Goal: Navigation & Orientation: Find specific page/section

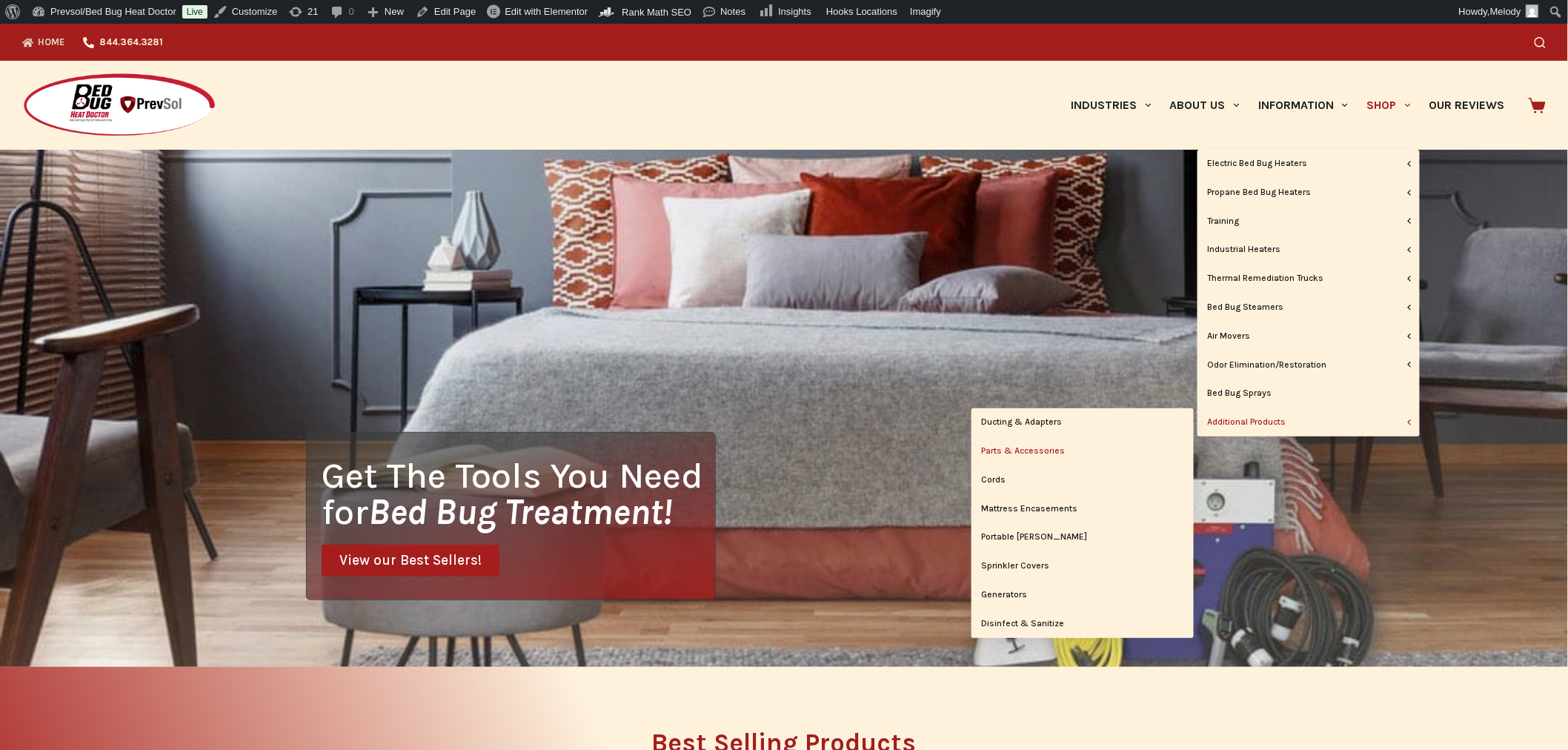
click at [1050, 448] on link "Parts & Accessories" at bounding box center [1082, 451] width 222 height 29
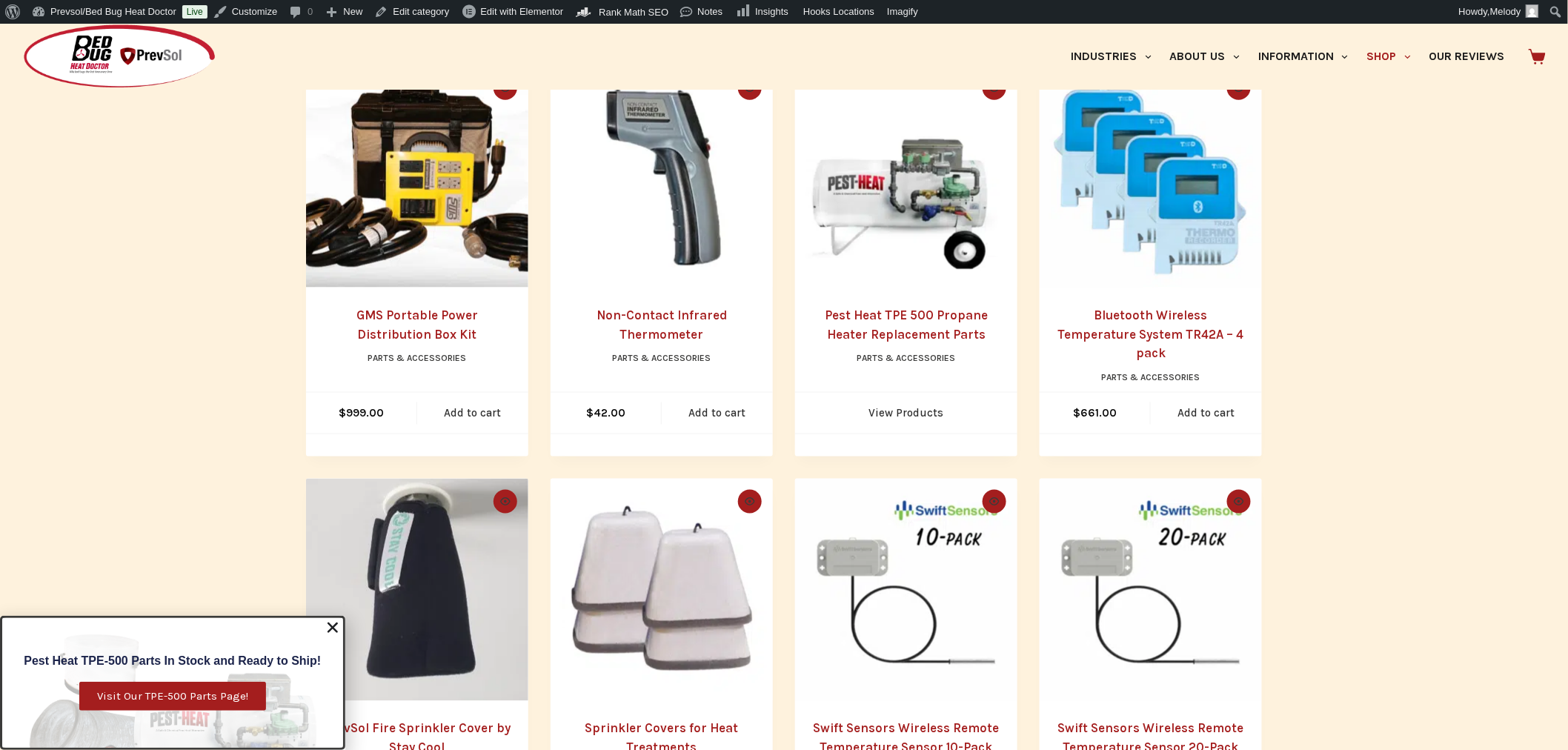
scroll to position [777, 0]
click at [1156, 202] on img "Bluetooth Wireless Temperature System TR42A - 4 pack" at bounding box center [1151, 175] width 222 height 223
click at [930, 641] on img "Swift Sensors Wireless Remote Temperature Sensor 10-Pack" at bounding box center [906, 589] width 222 height 223
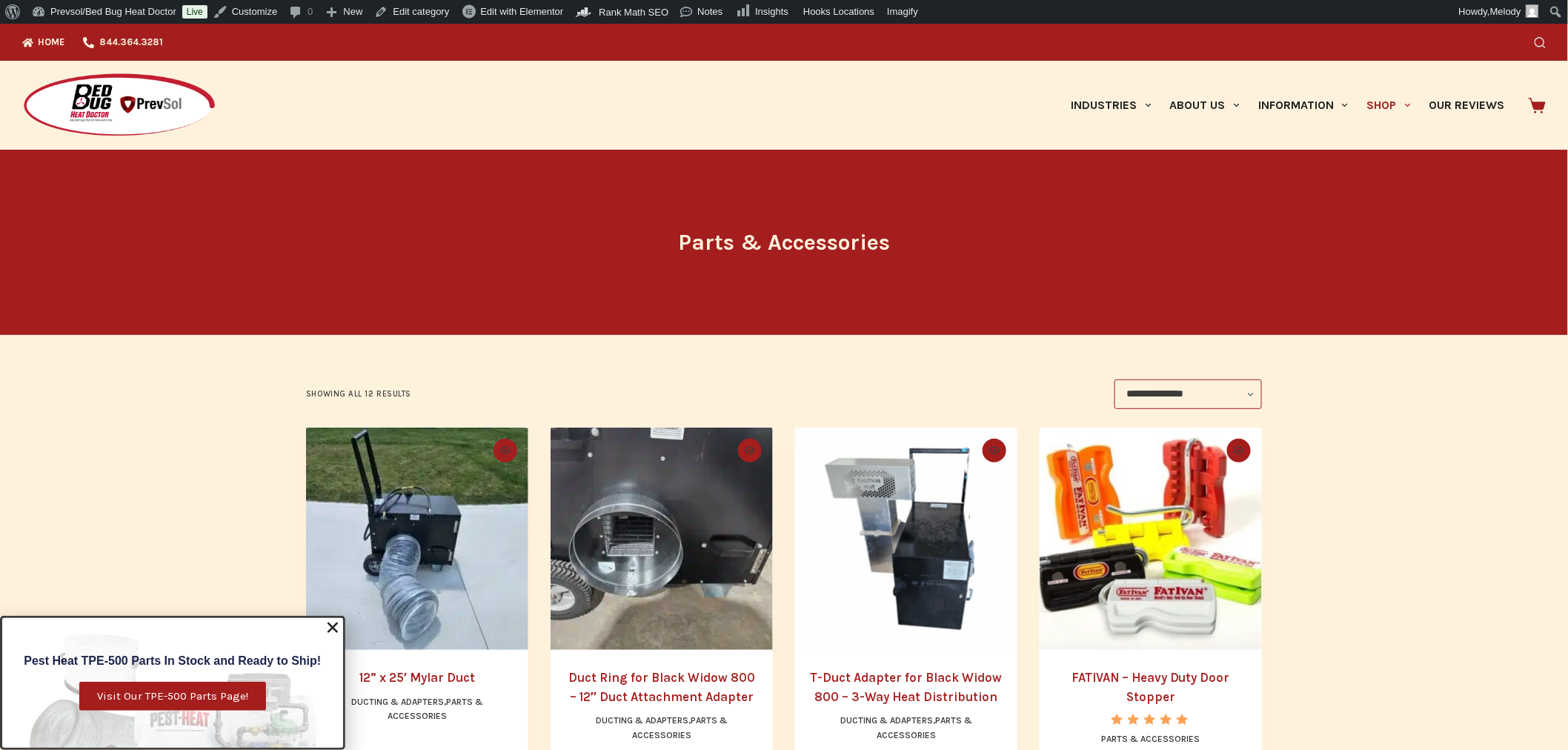
click at [1546, 38] on icon "Search" at bounding box center [1540, 43] width 11 height 11
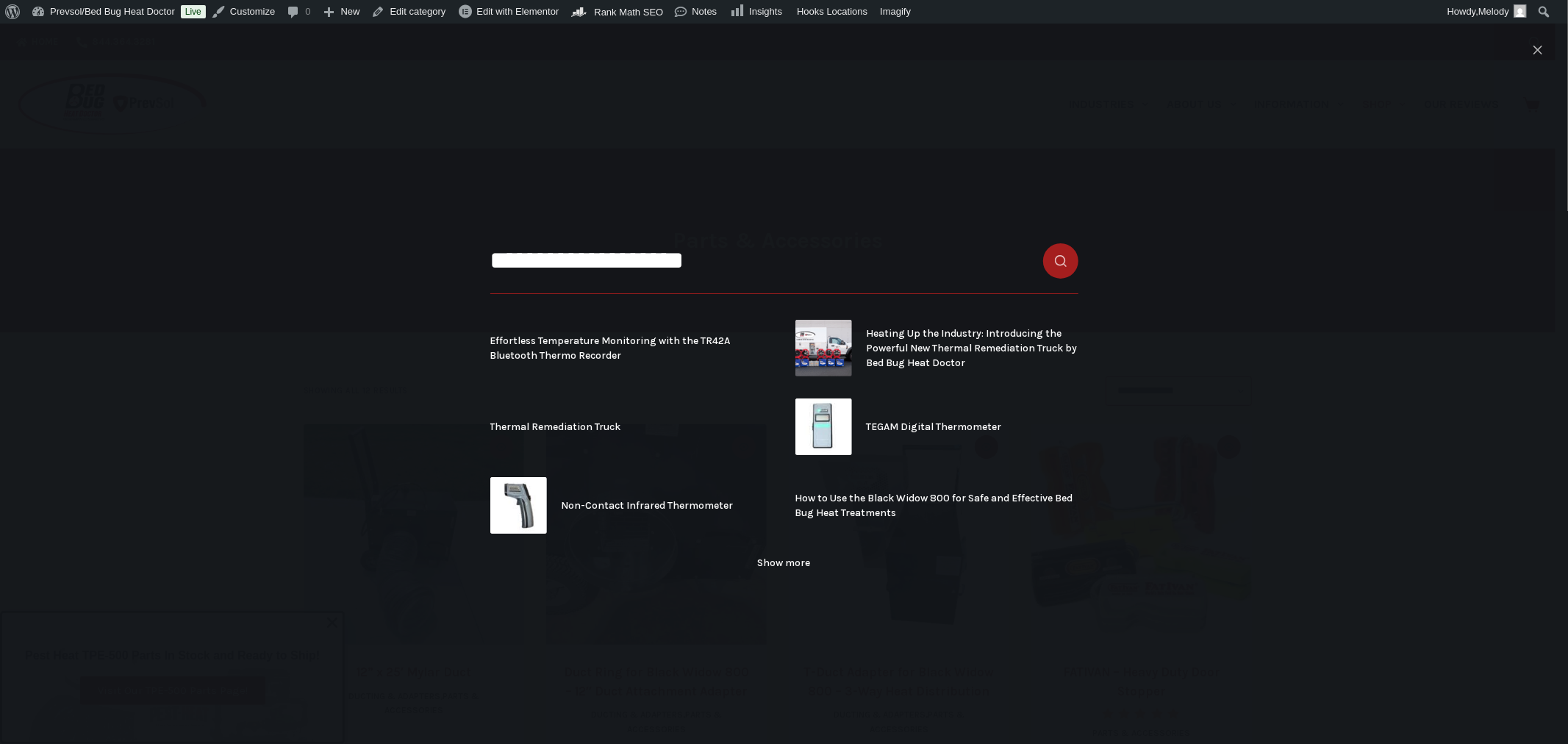
type input "**********"
click at [1044, 244] on button "Search button" at bounding box center [1061, 261] width 35 height 35
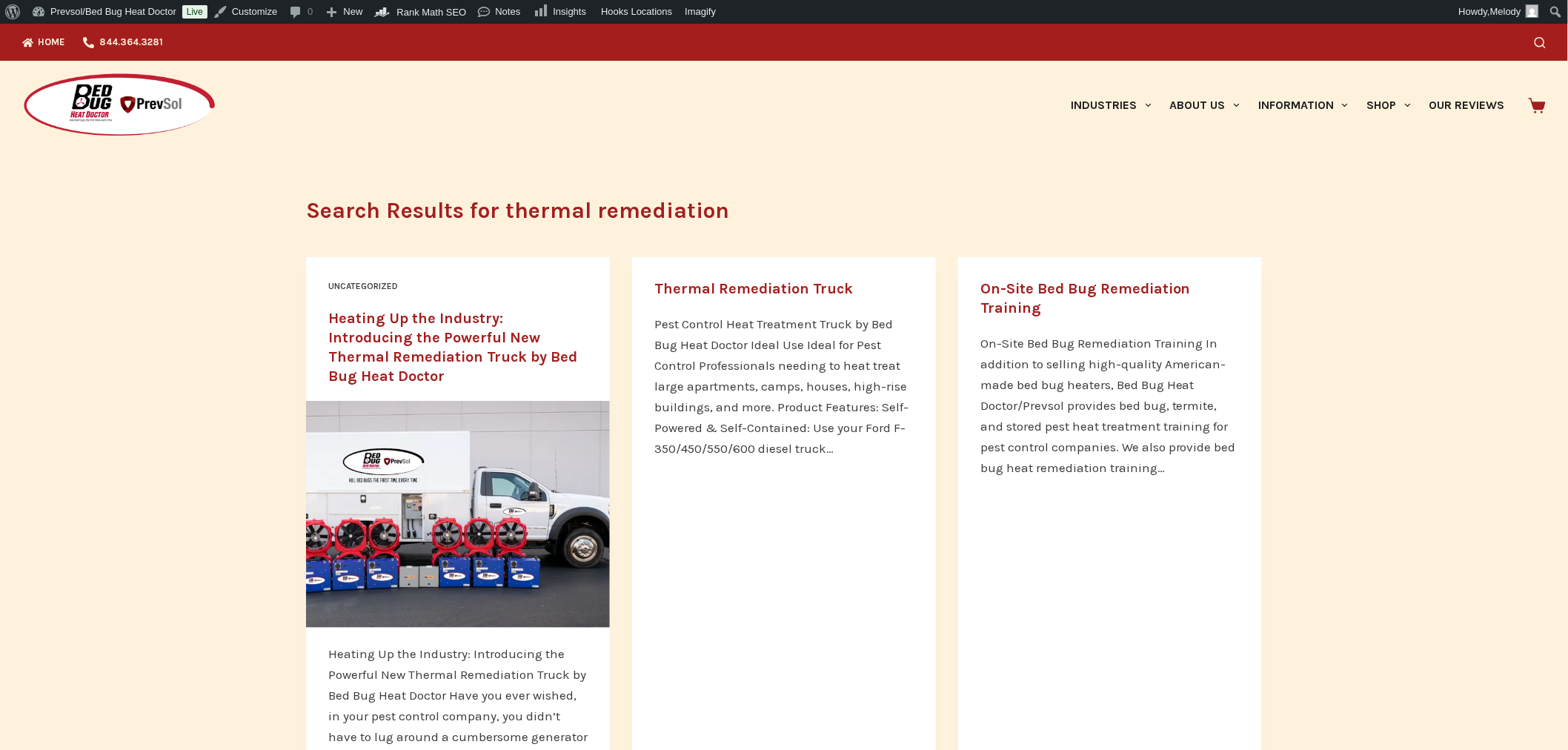
click at [776, 280] on link "Thermal Remediation Truck" at bounding box center [754, 289] width 199 height 17
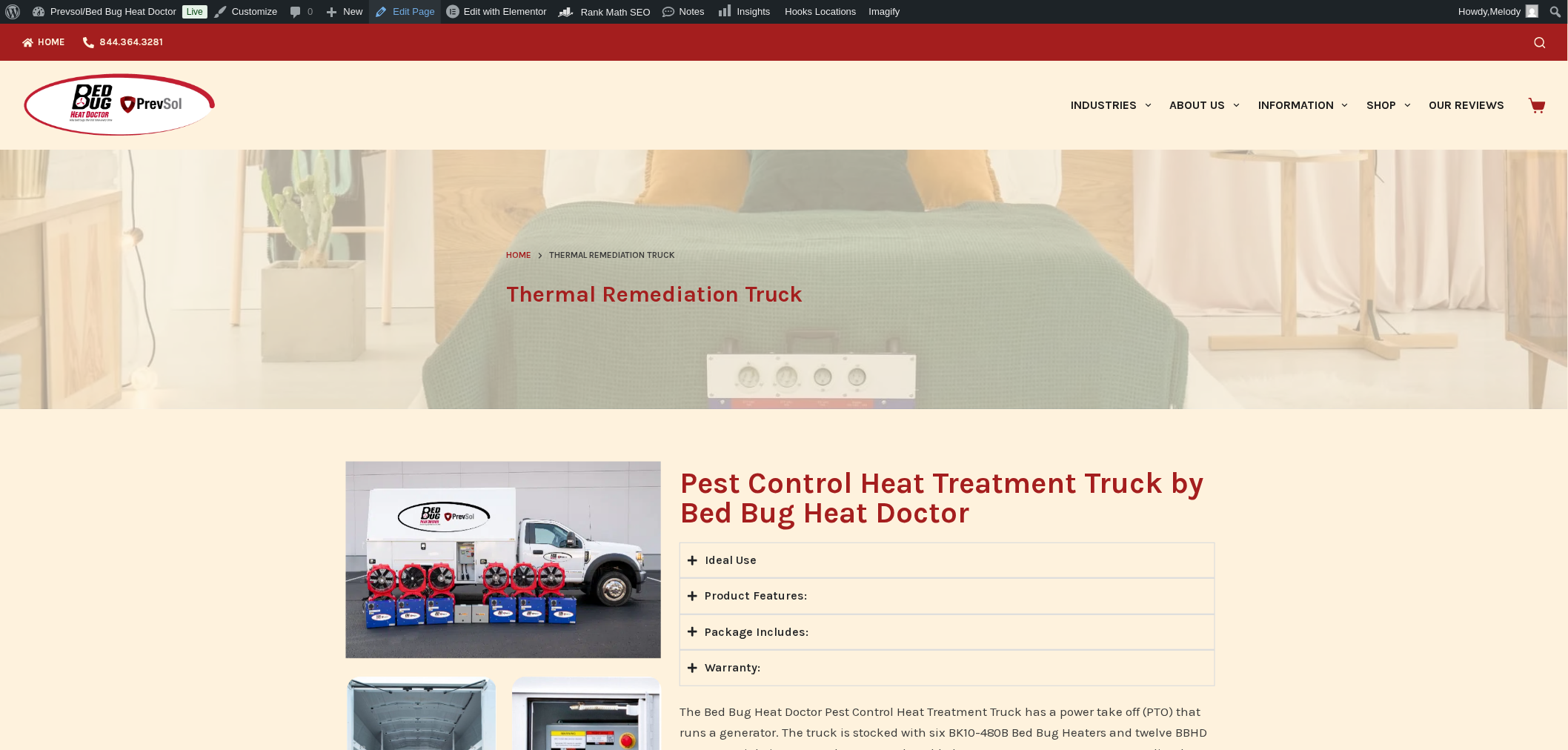
click at [404, 13] on link "Edit Page" at bounding box center [404, 12] width 72 height 24
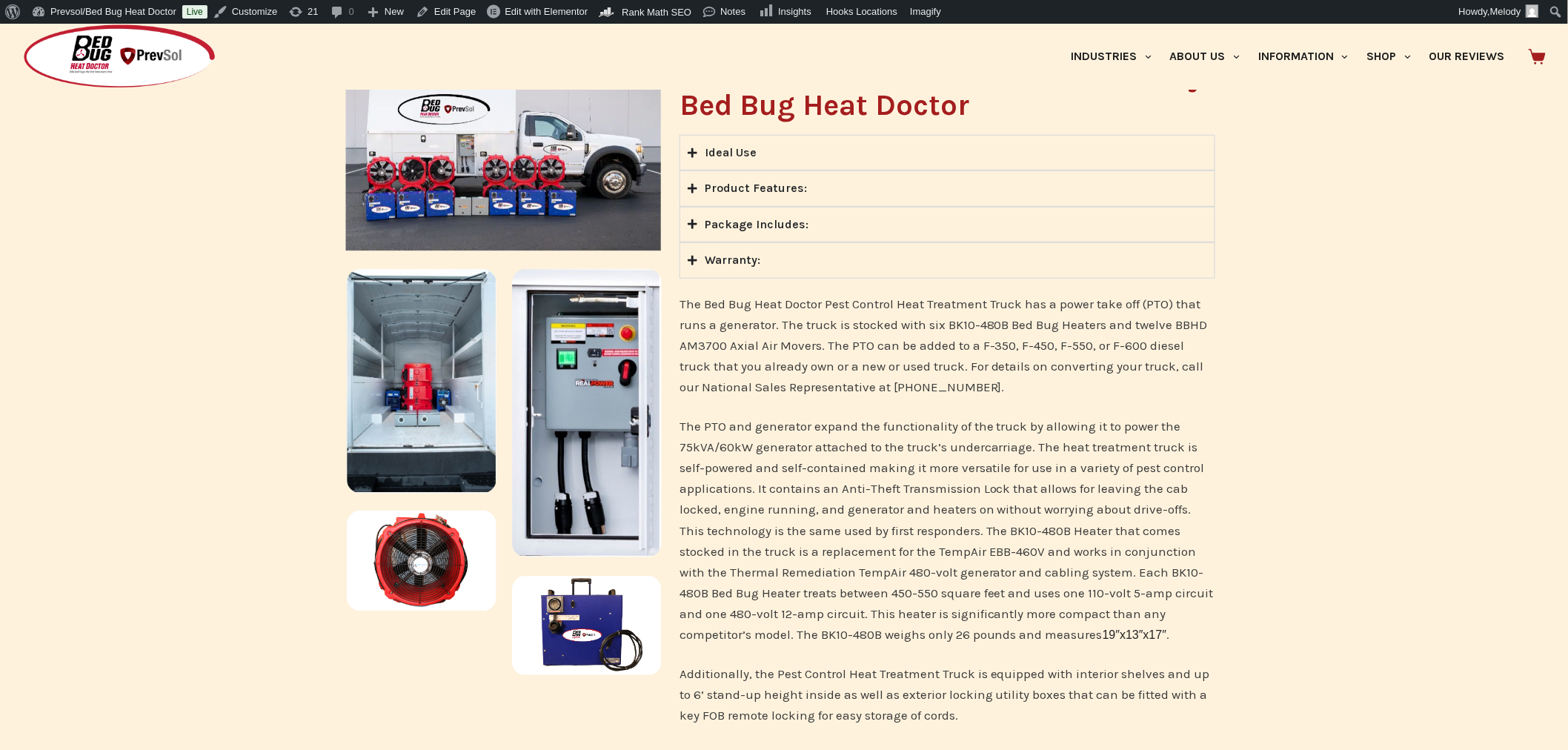
scroll to position [409, 0]
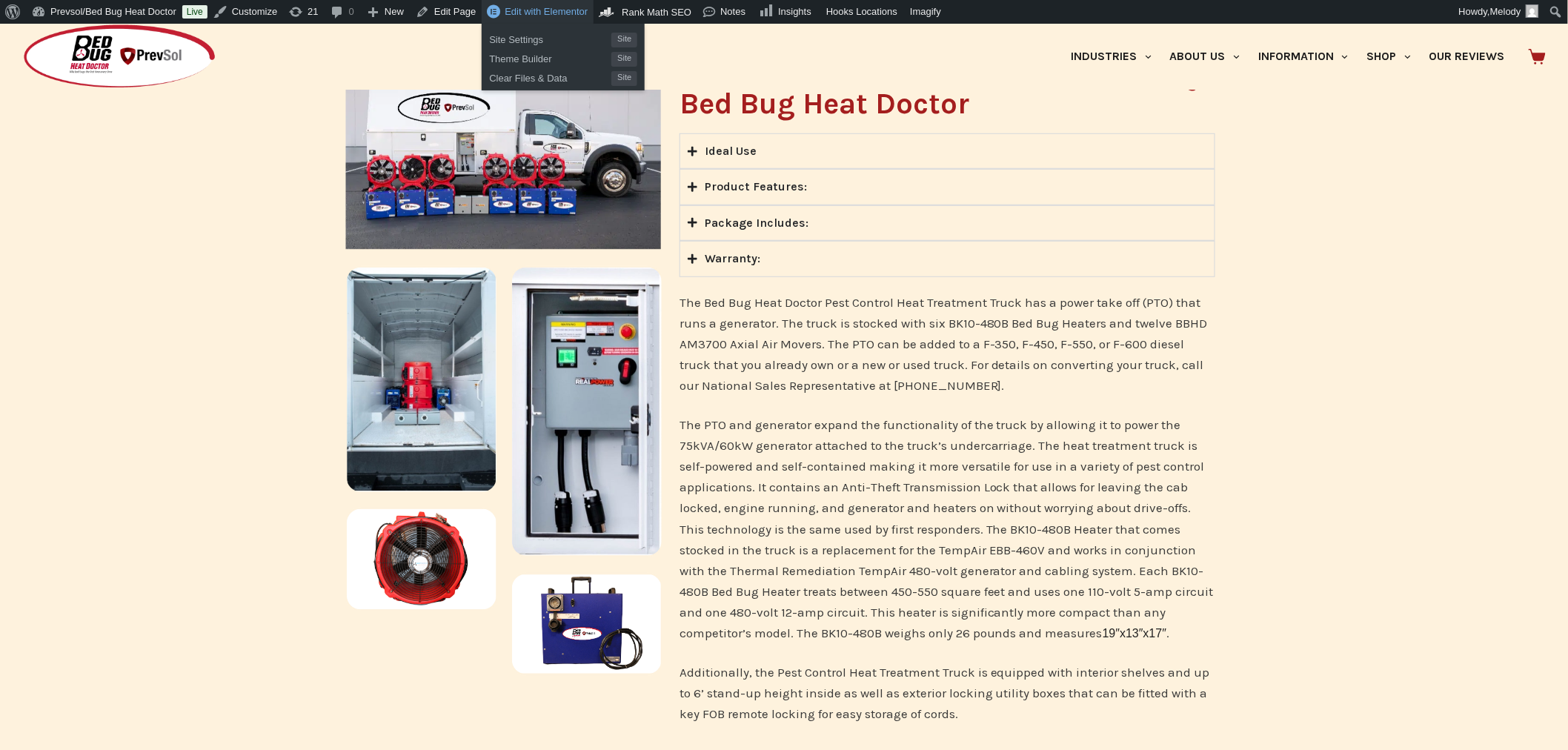
click at [511, 6] on span "Edit with Elementor" at bounding box center [546, 11] width 83 height 11
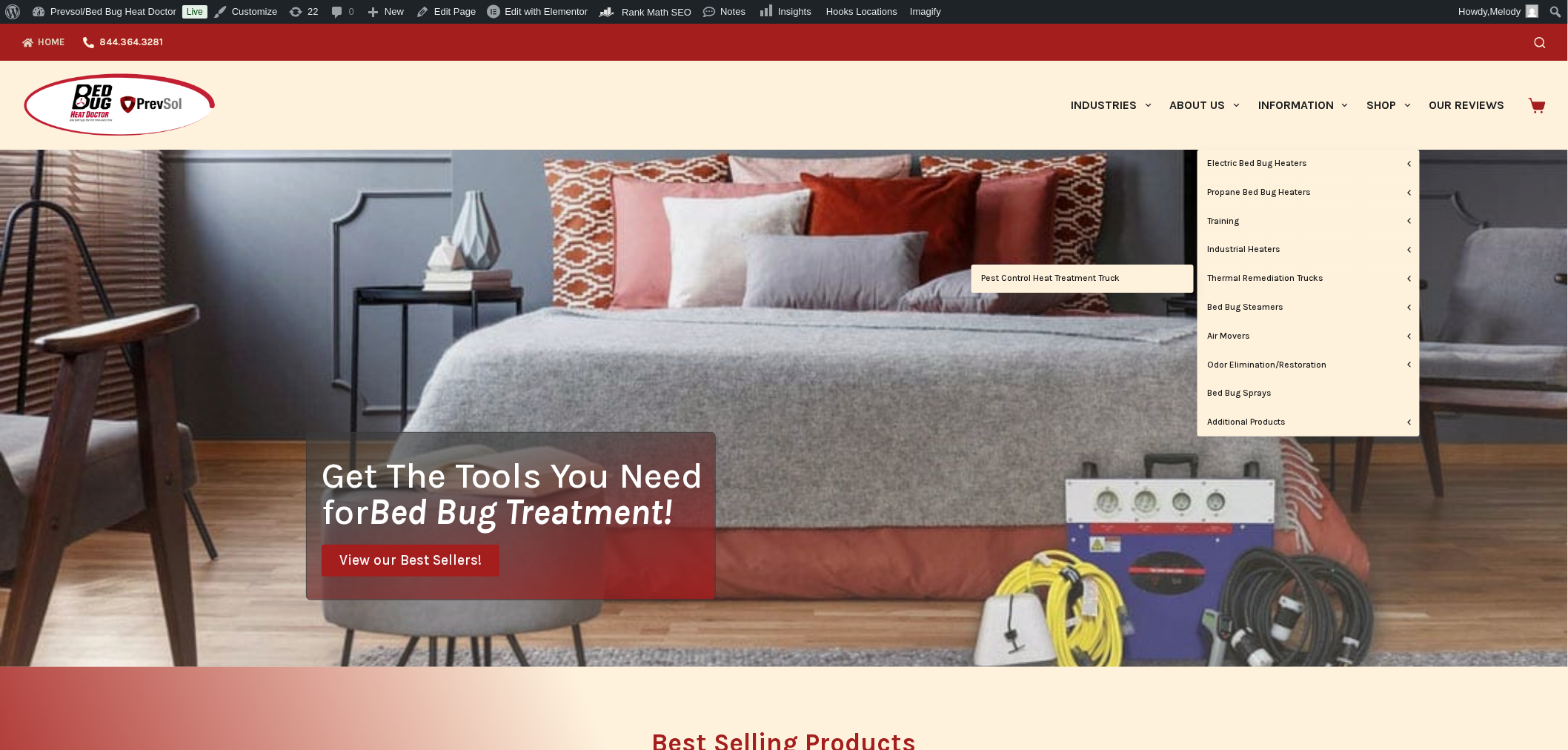
click at [1114, 280] on link "Pest Control Heat Treatment Truck" at bounding box center [1082, 279] width 222 height 29
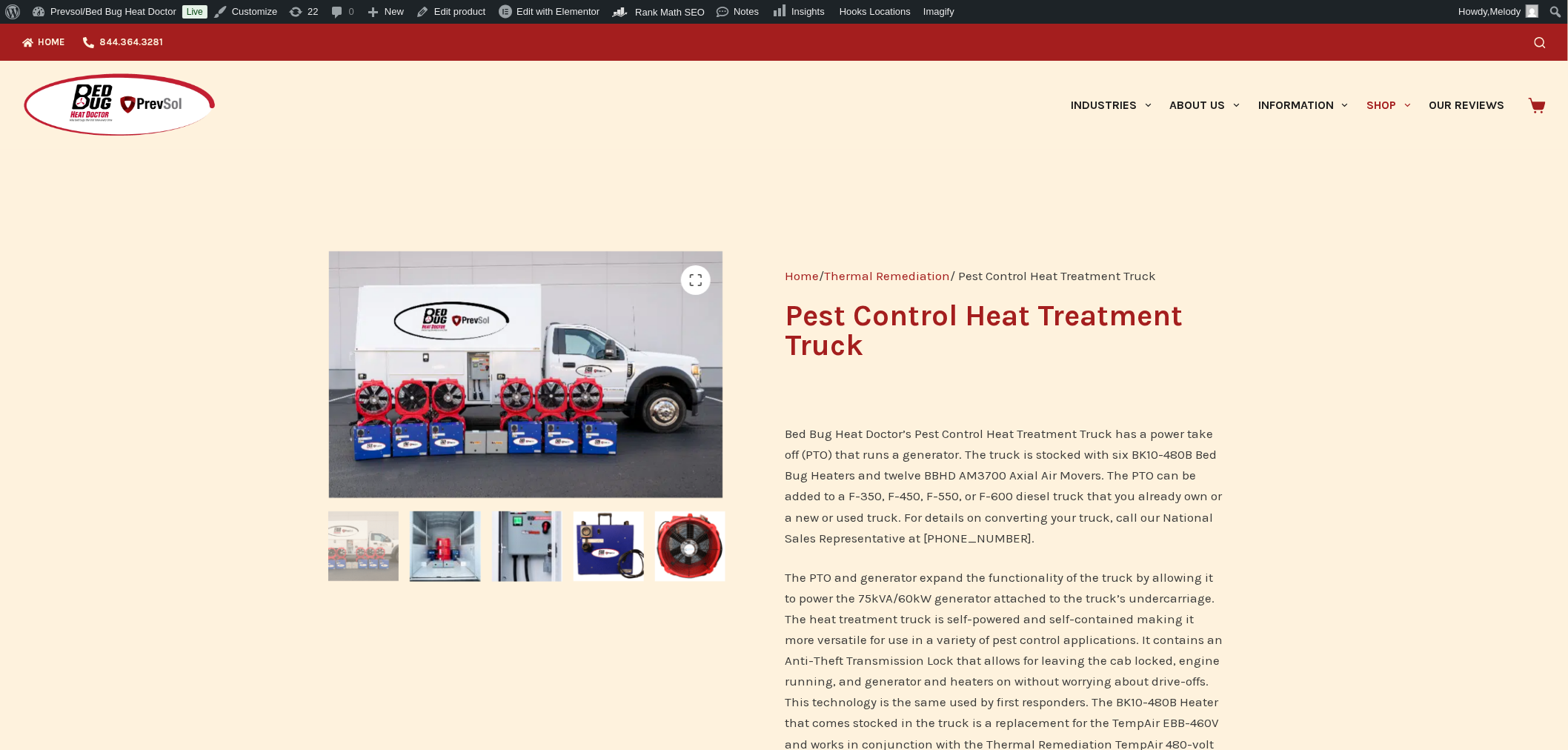
click at [1536, 39] on div "Search" at bounding box center [1200, 42] width 692 height 37
click at [1541, 39] on icon "Search" at bounding box center [1540, 43] width 11 height 11
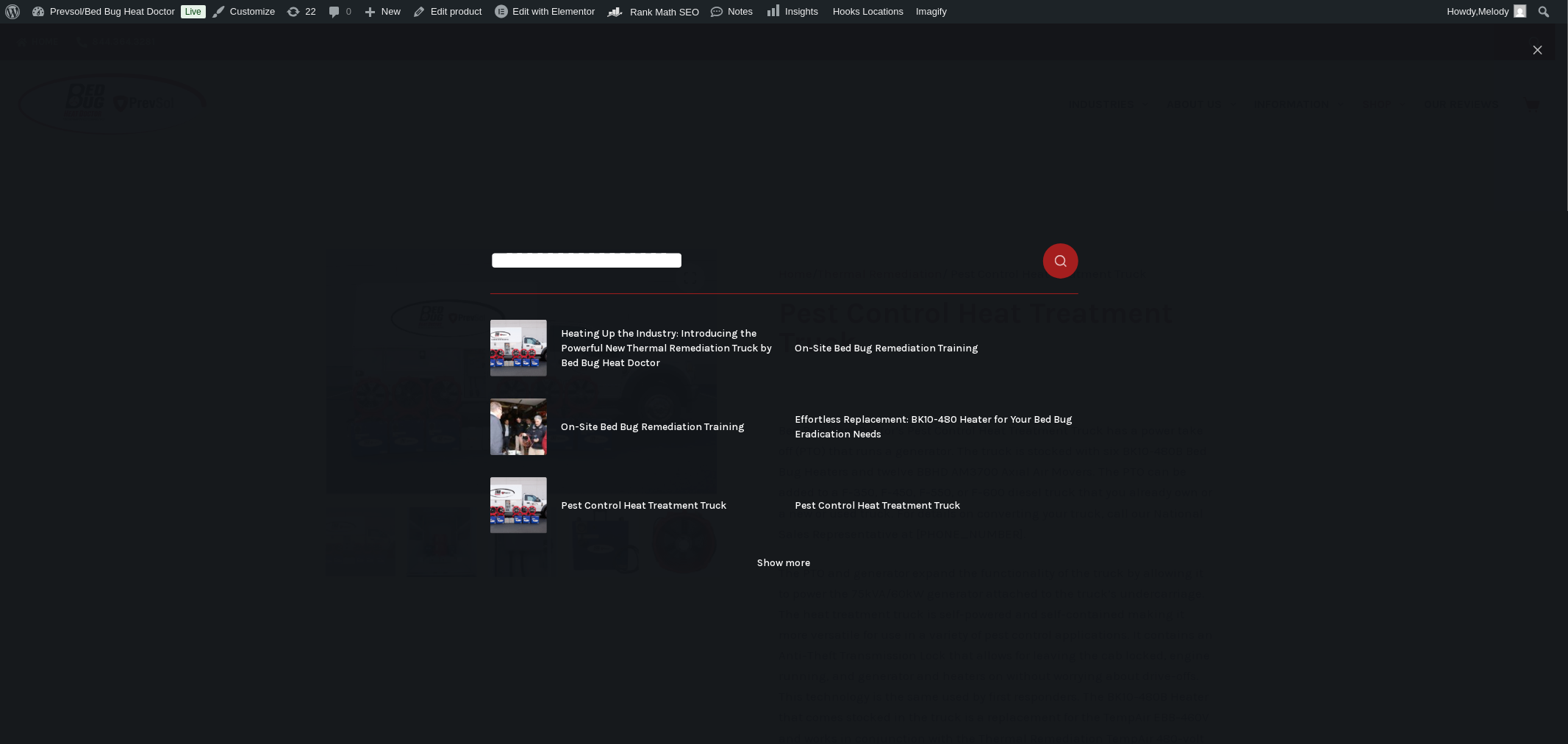
type input "**********"
click at [1534, 49] on icon "Close search modal" at bounding box center [1537, 49] width 9 height 9
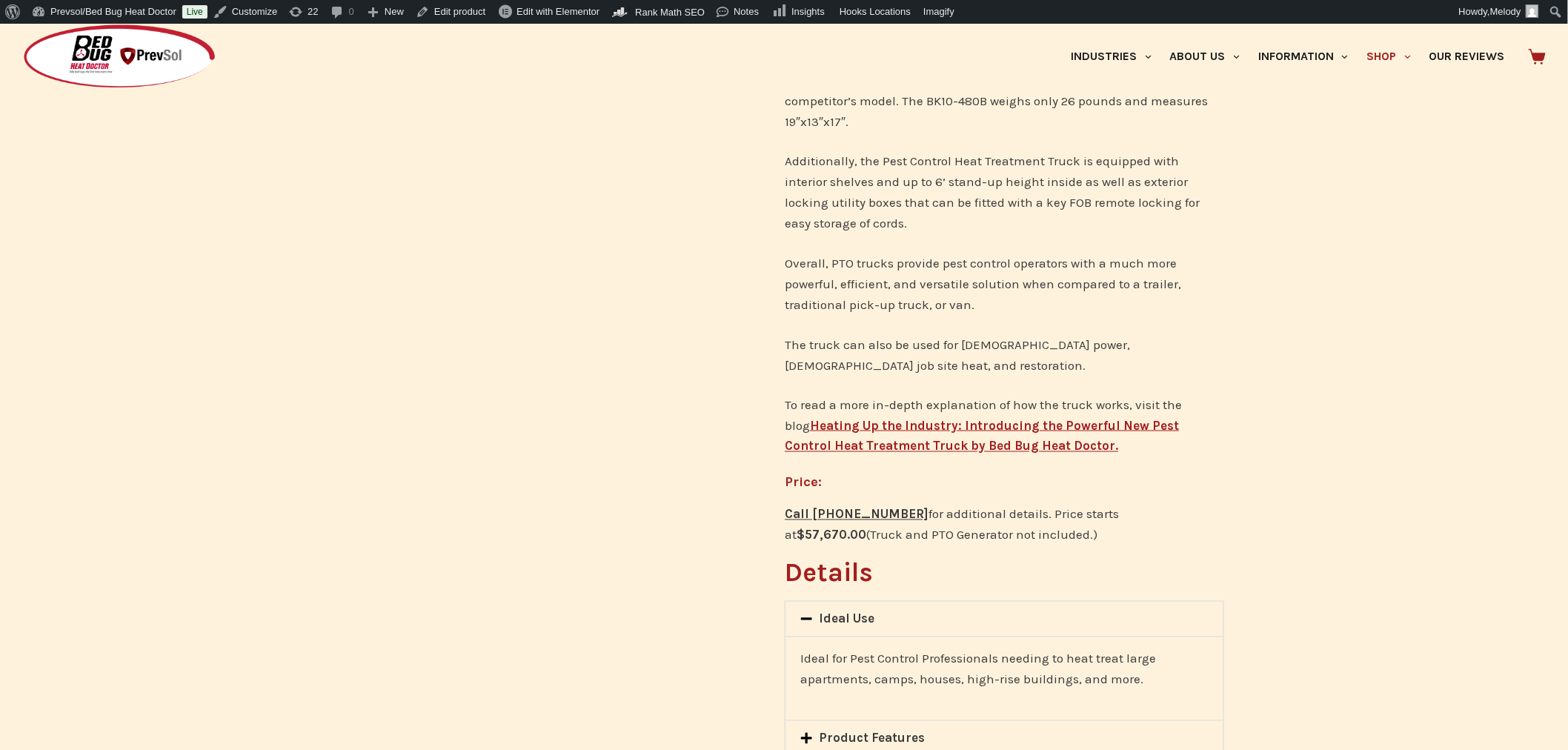
scroll to position [728, 0]
click at [447, 13] on link "Edit product" at bounding box center [450, 12] width 82 height 24
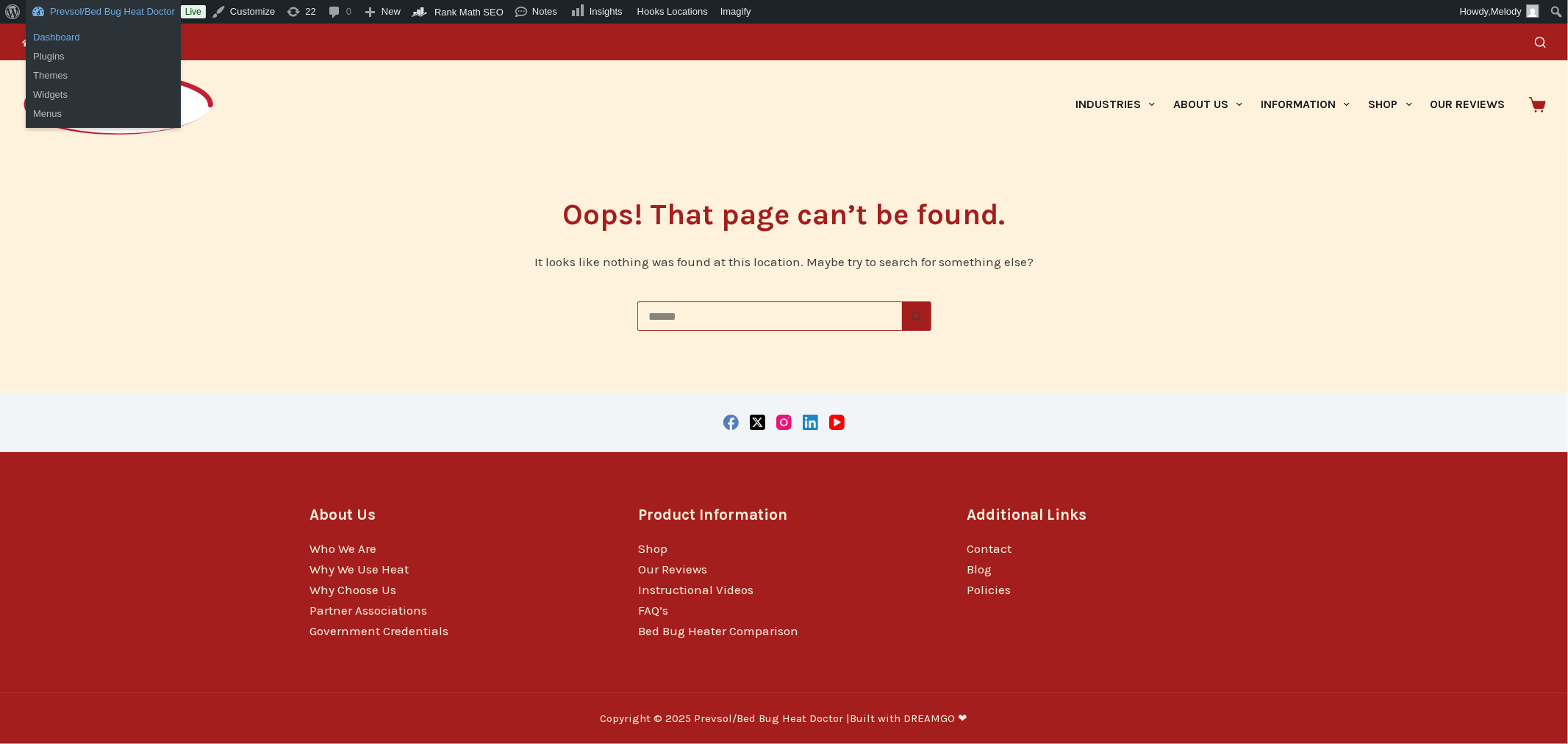
click at [81, 30] on link "Dashboard" at bounding box center [104, 38] width 155 height 19
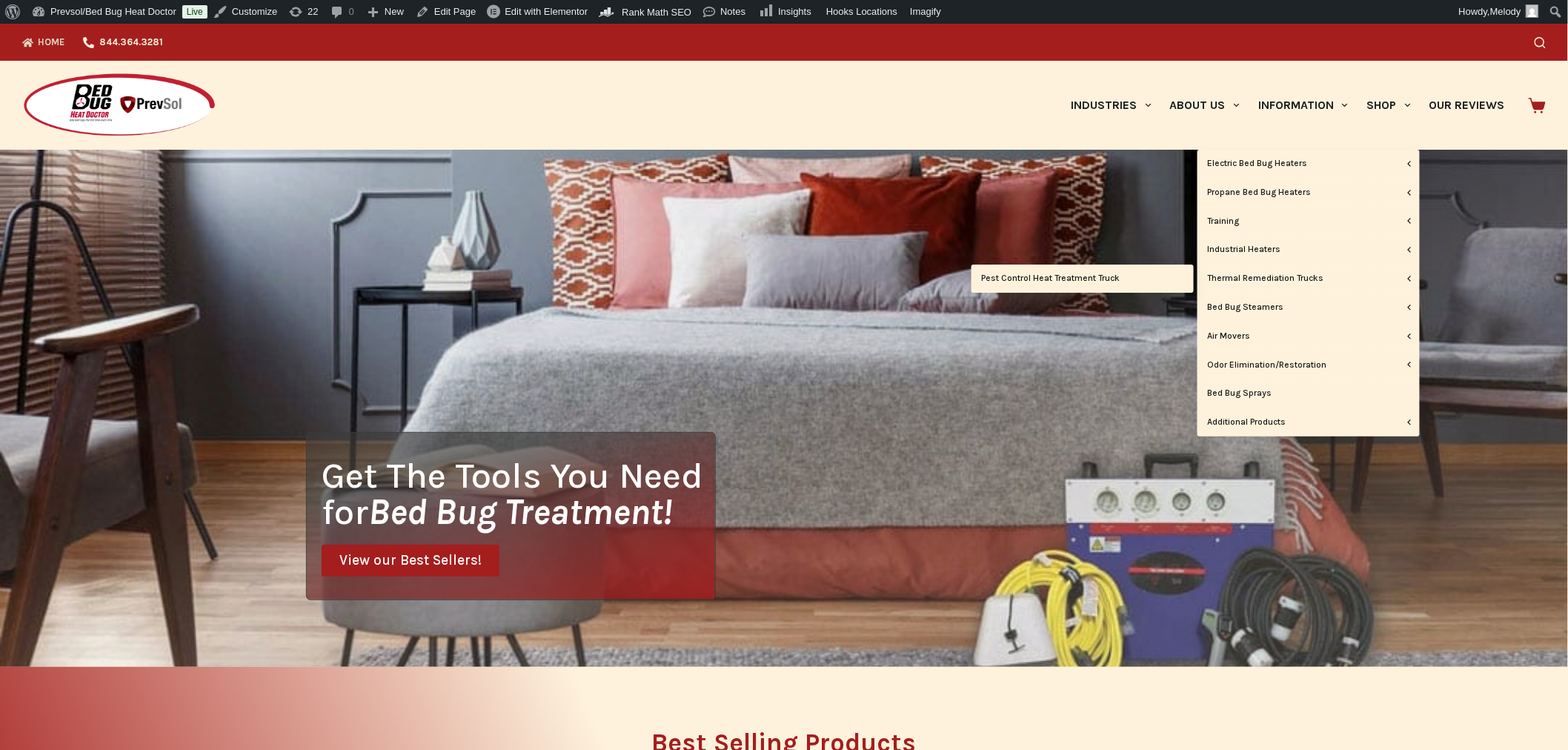
click at [1107, 277] on link "Pest Control Heat Treatment Truck" at bounding box center [1082, 279] width 222 height 29
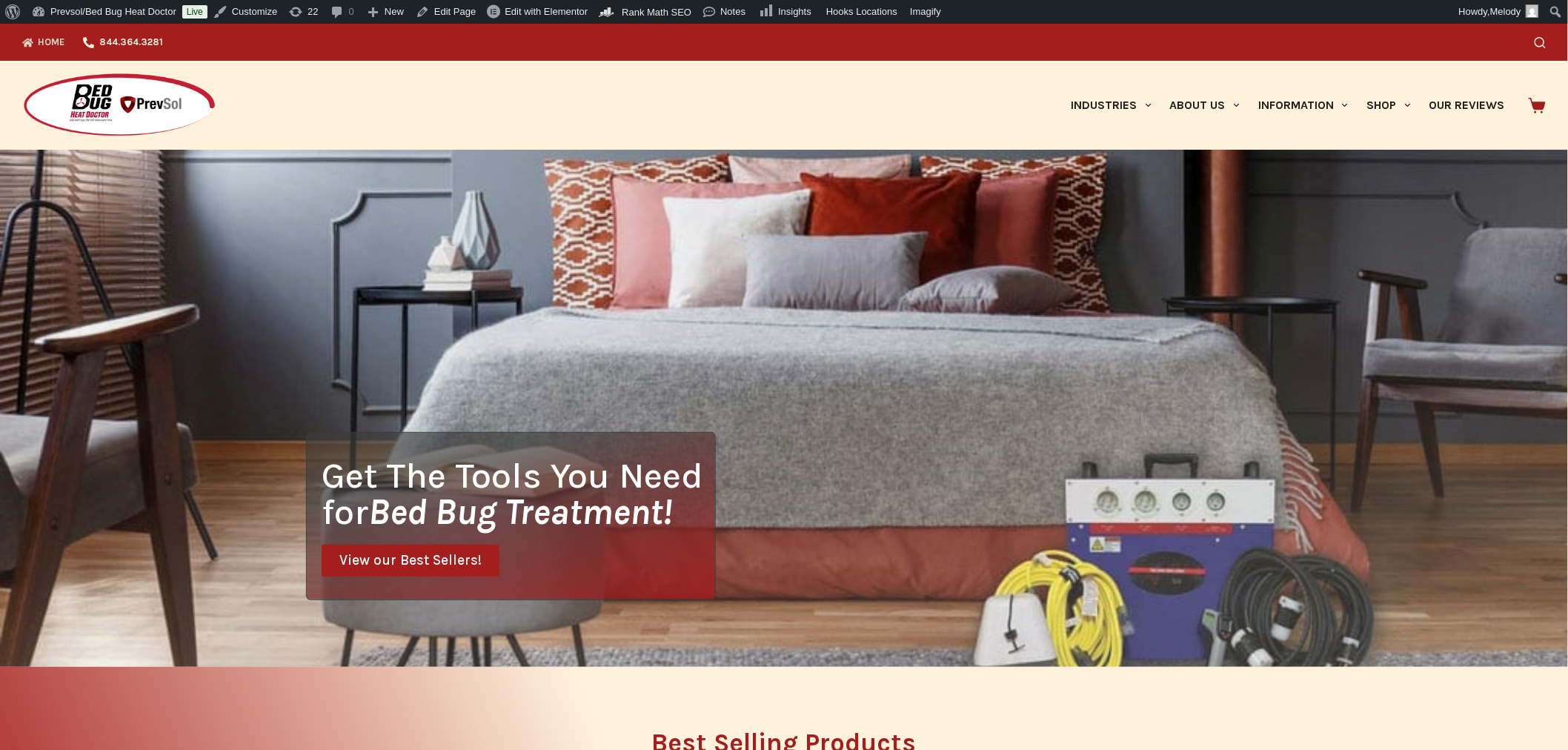
click at [1539, 44] on div "Search" at bounding box center [1200, 42] width 692 height 37
click at [1543, 42] on icon "Search" at bounding box center [1540, 43] width 11 height 11
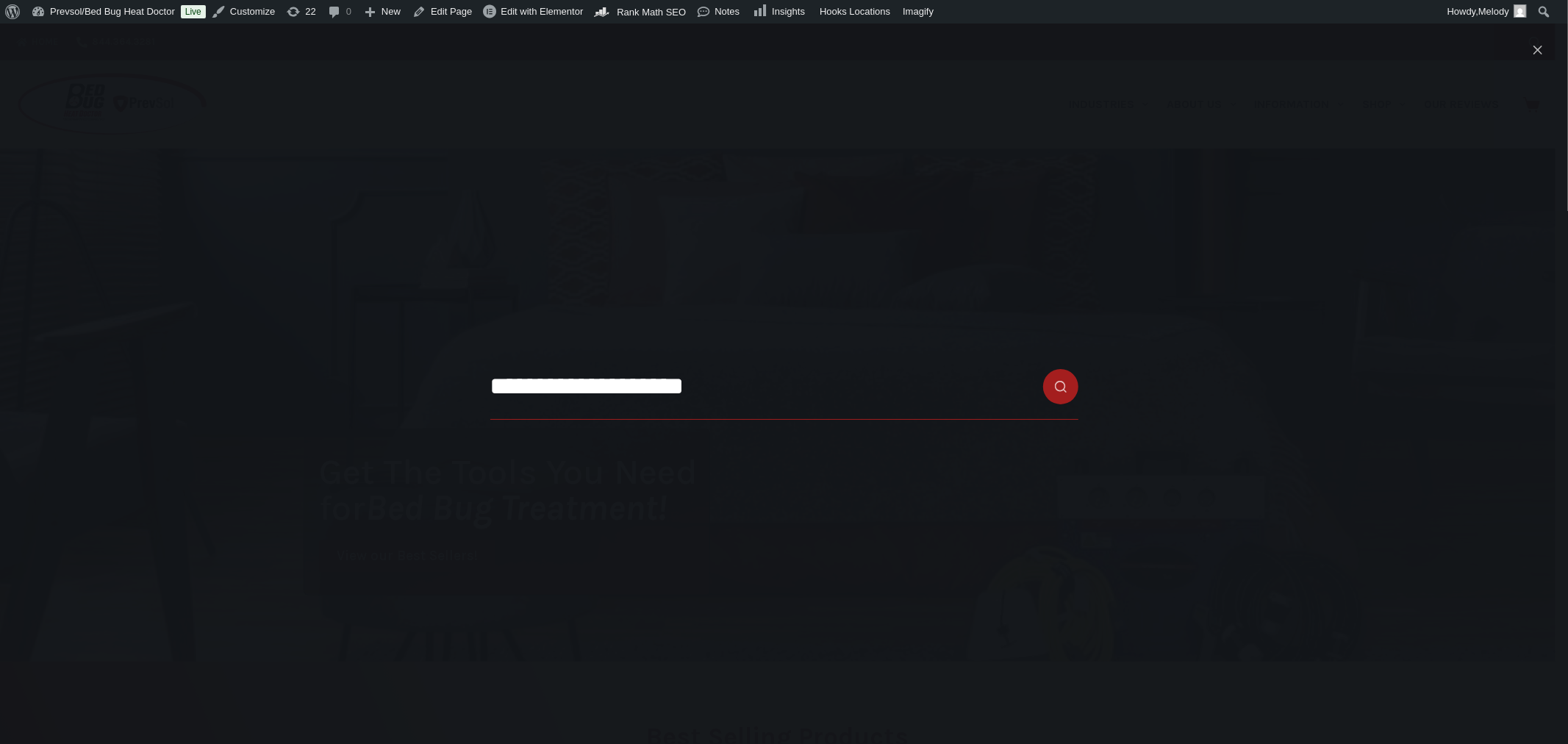
type input "**********"
click at [1044, 369] on button "Search button" at bounding box center [1061, 387] width 35 height 35
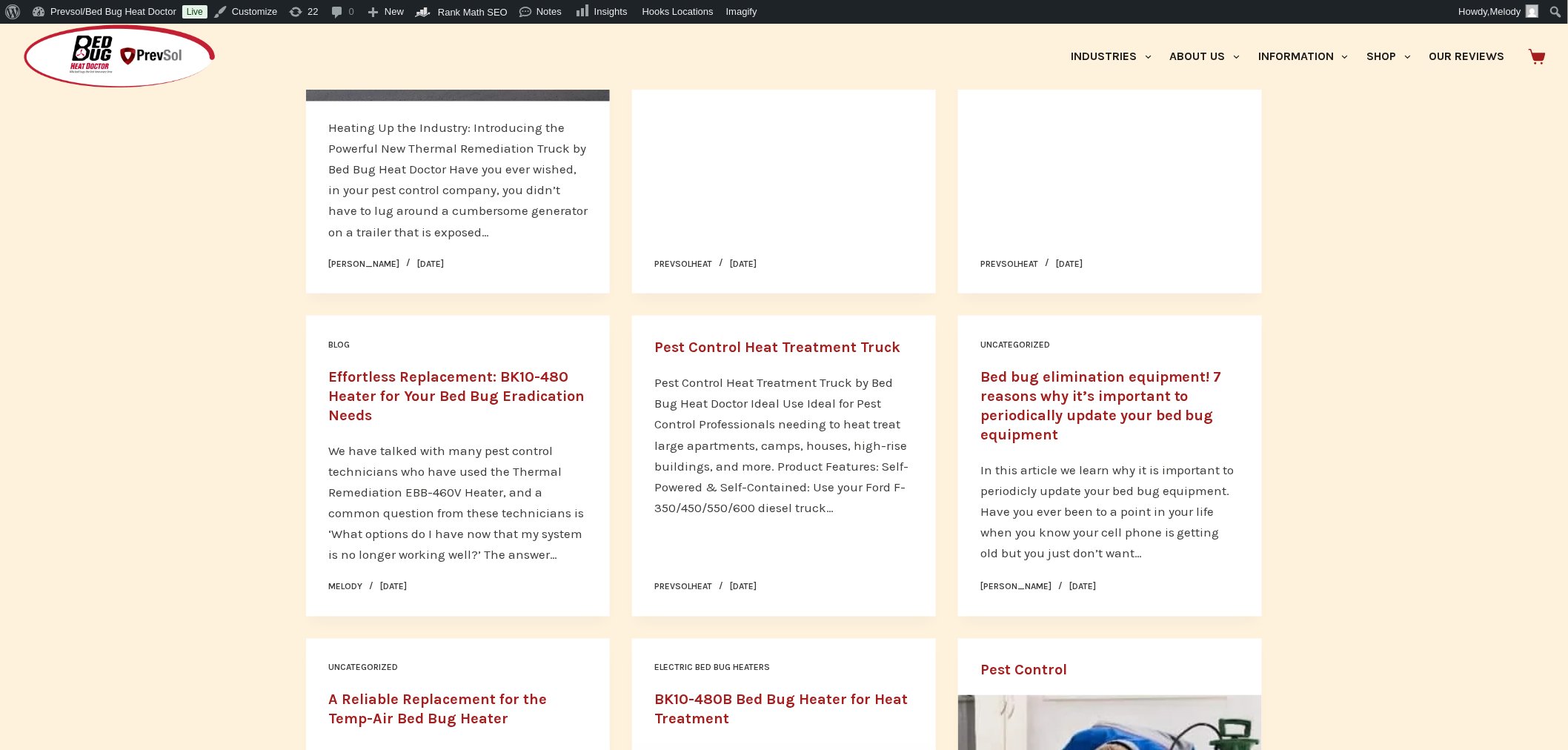
scroll to position [527, 0]
click at [756, 343] on link "Pest Control Heat Treatment Truck" at bounding box center [777, 347] width 246 height 17
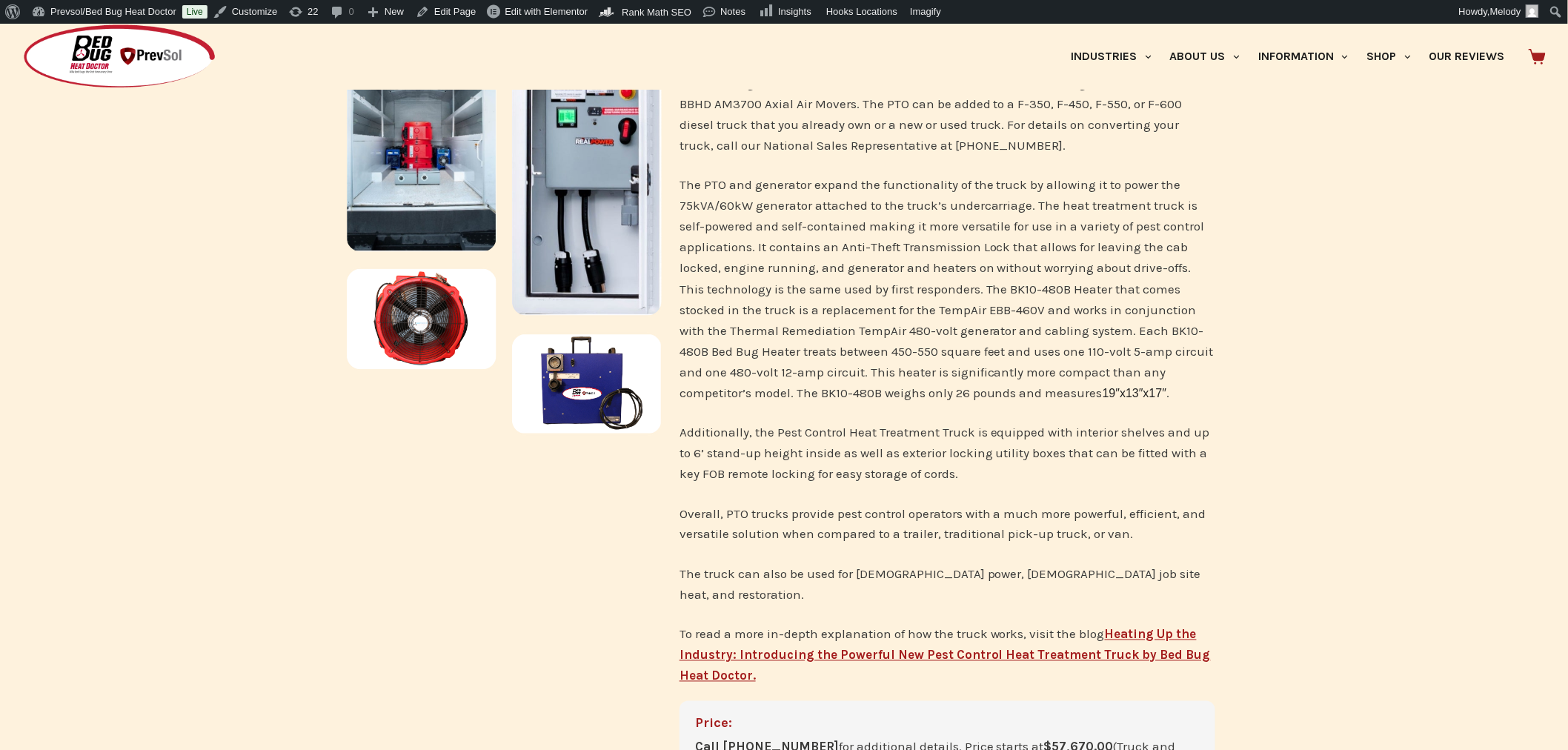
scroll to position [650, 0]
click at [531, 12] on span "Edit with Elementor" at bounding box center [546, 11] width 83 height 11
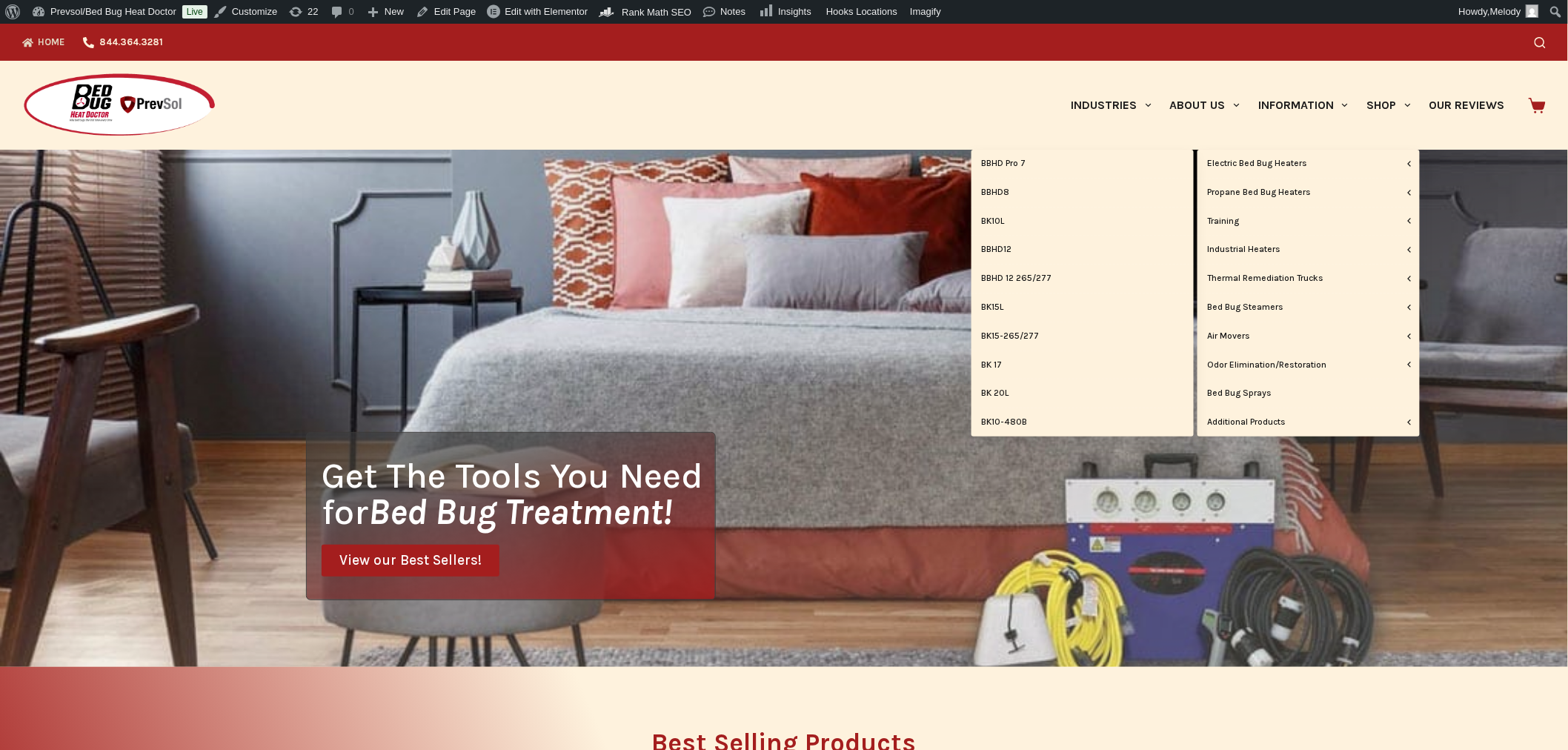
click at [1011, 417] on link "BK10-480B" at bounding box center [1082, 423] width 222 height 29
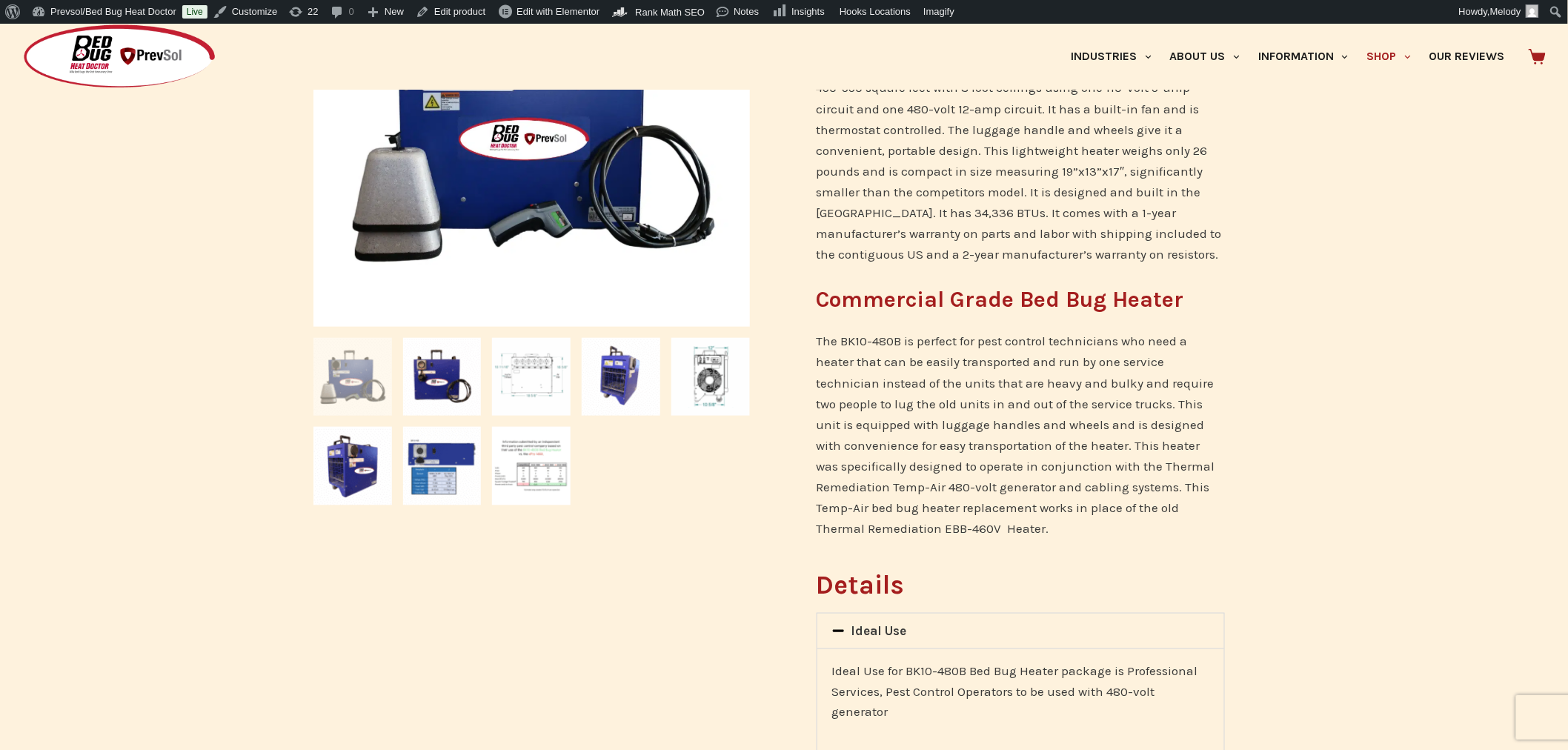
scroll to position [462, 0]
click at [456, 16] on link "Edit product" at bounding box center [450, 12] width 82 height 24
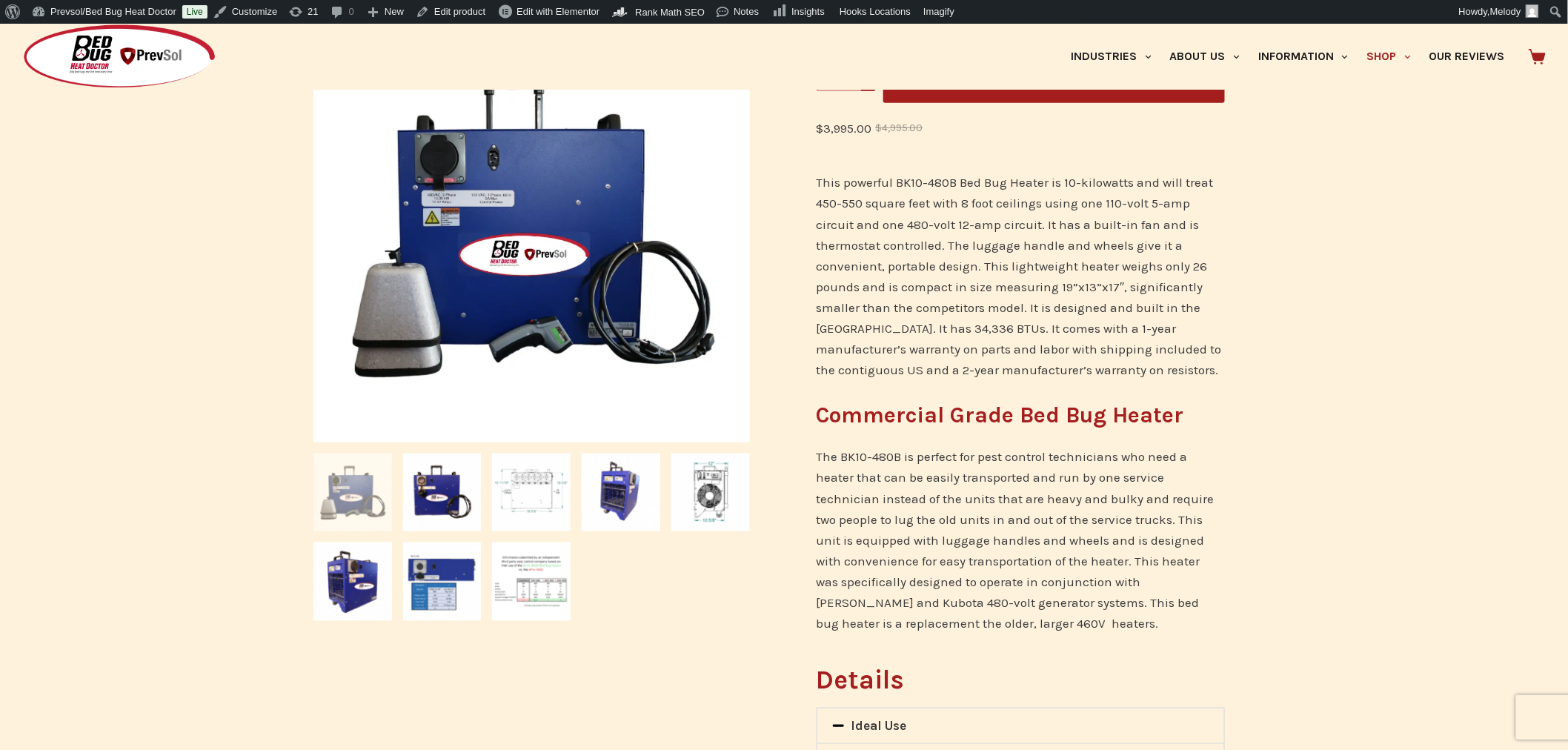
scroll to position [346, 0]
click at [446, 17] on link "Edit product" at bounding box center [450, 12] width 82 height 24
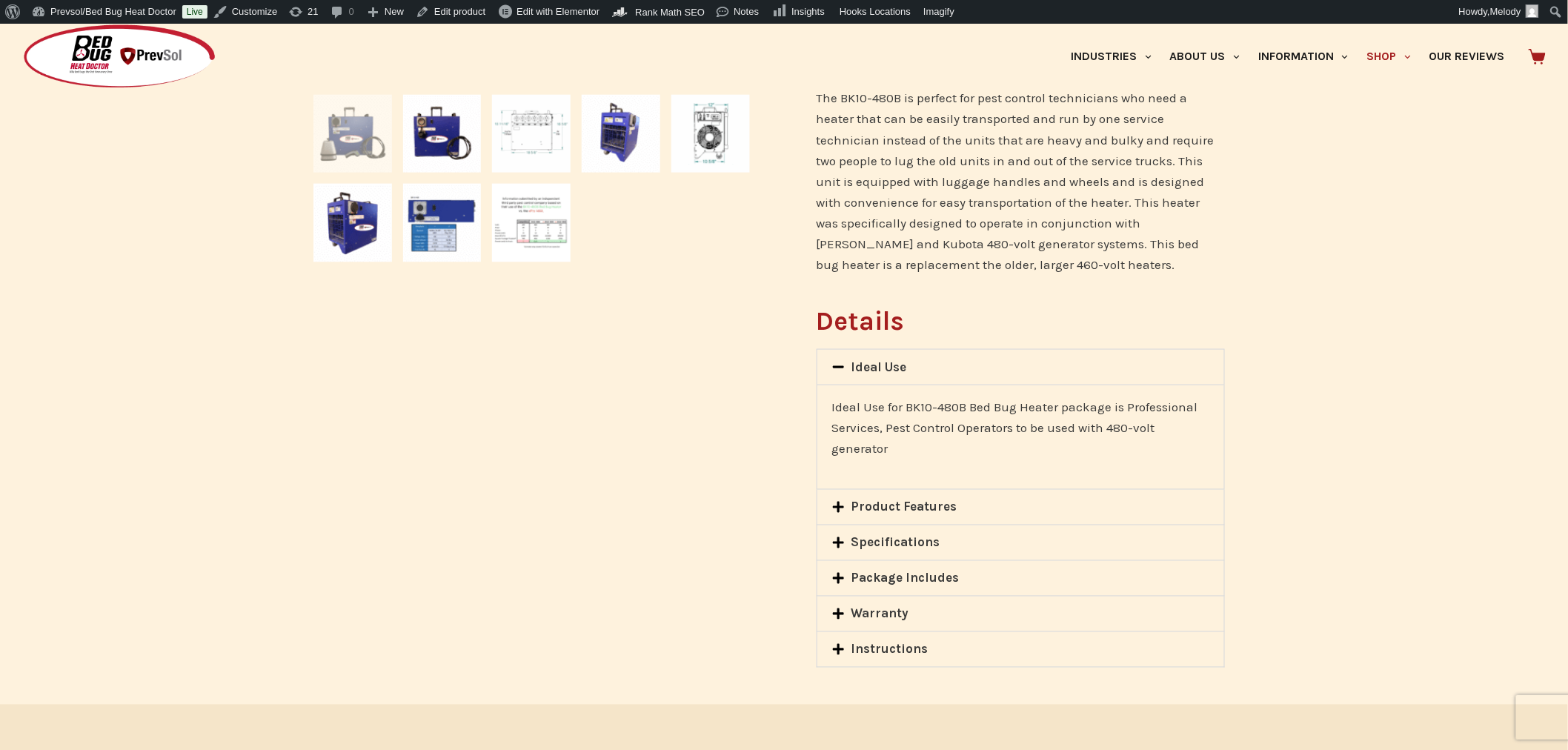
scroll to position [705, 0]
click at [930, 504] on link "Product Features" at bounding box center [904, 506] width 106 height 15
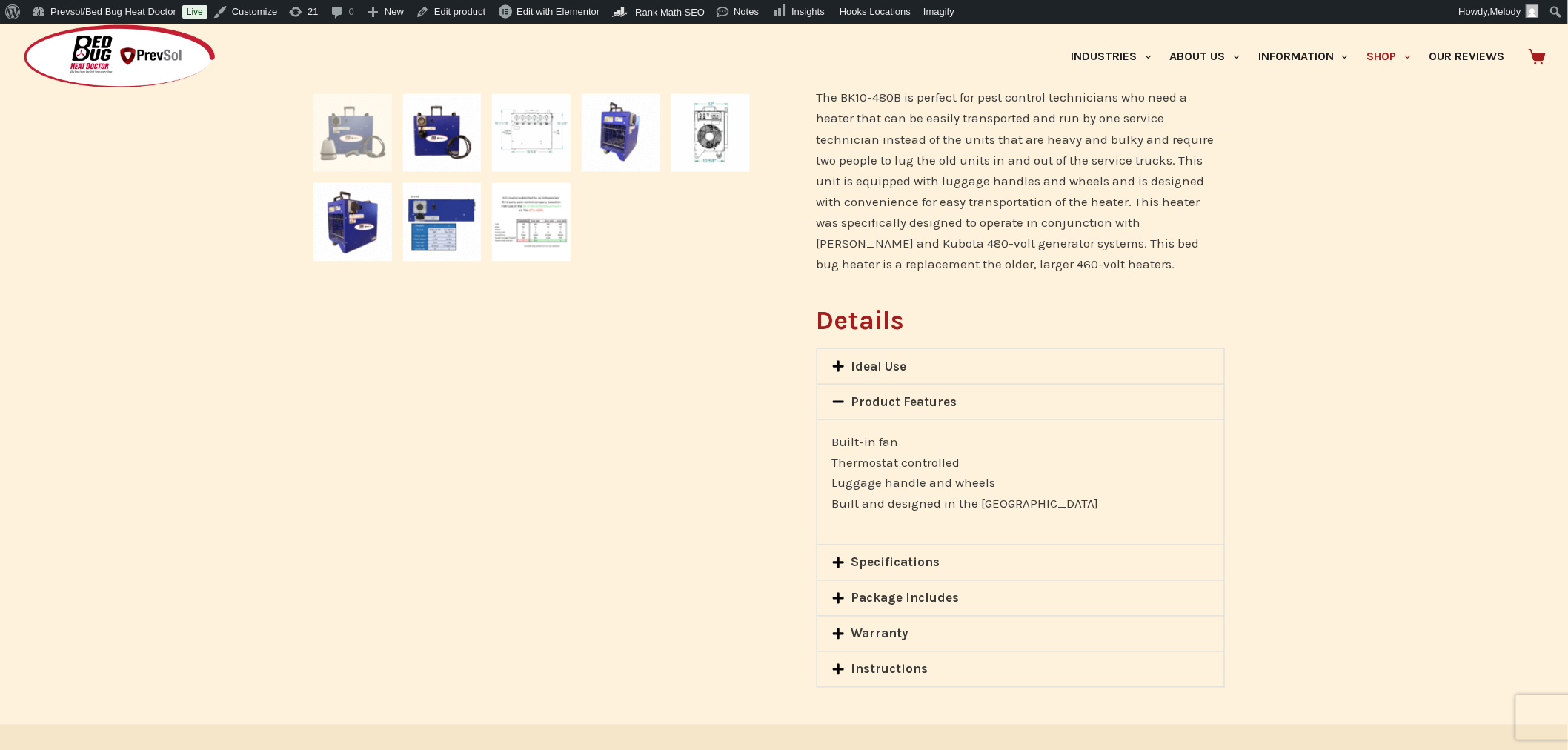
click at [919, 564] on link "Specifications" at bounding box center [895, 562] width 89 height 15
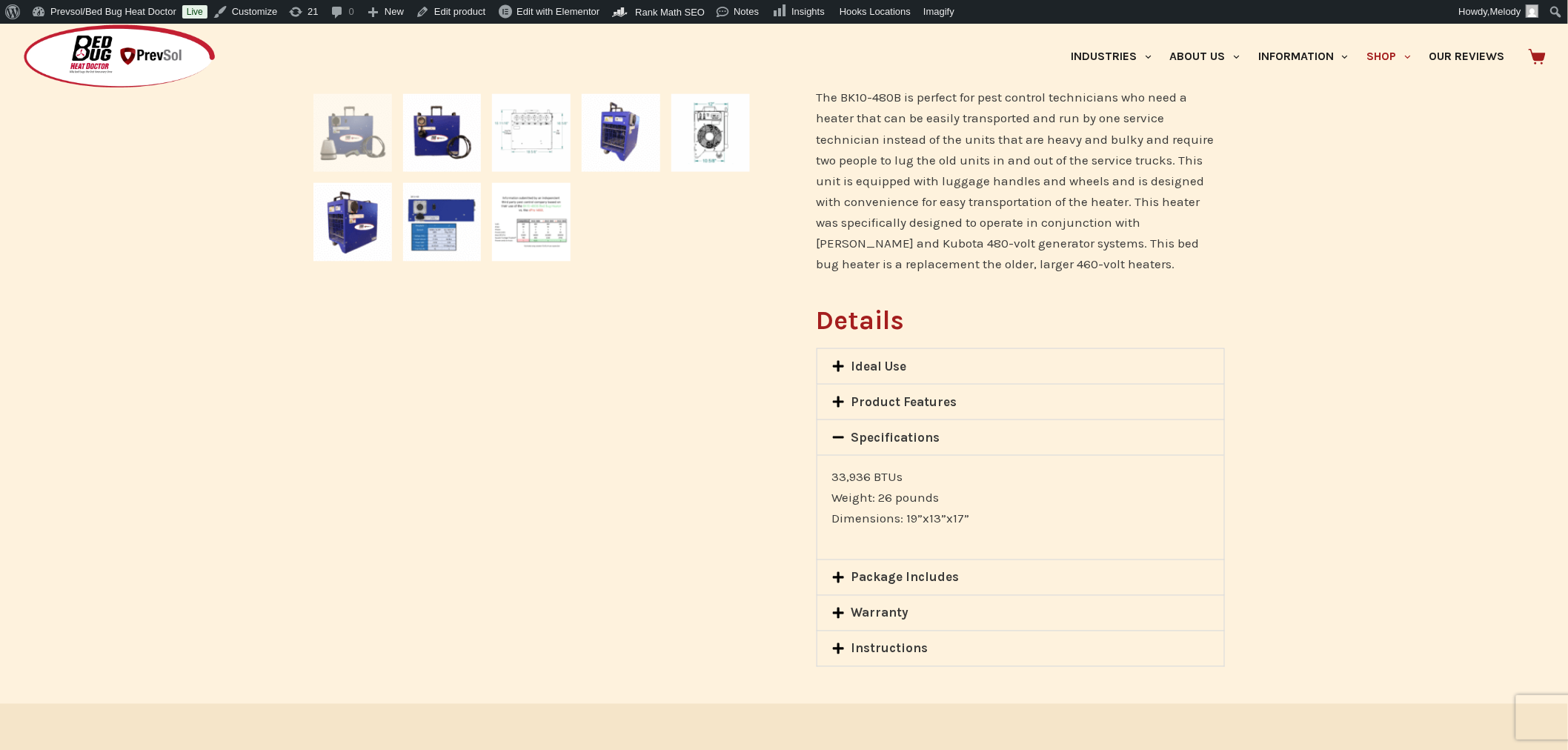
click at [919, 576] on link "Package Includes" at bounding box center [905, 577] width 108 height 15
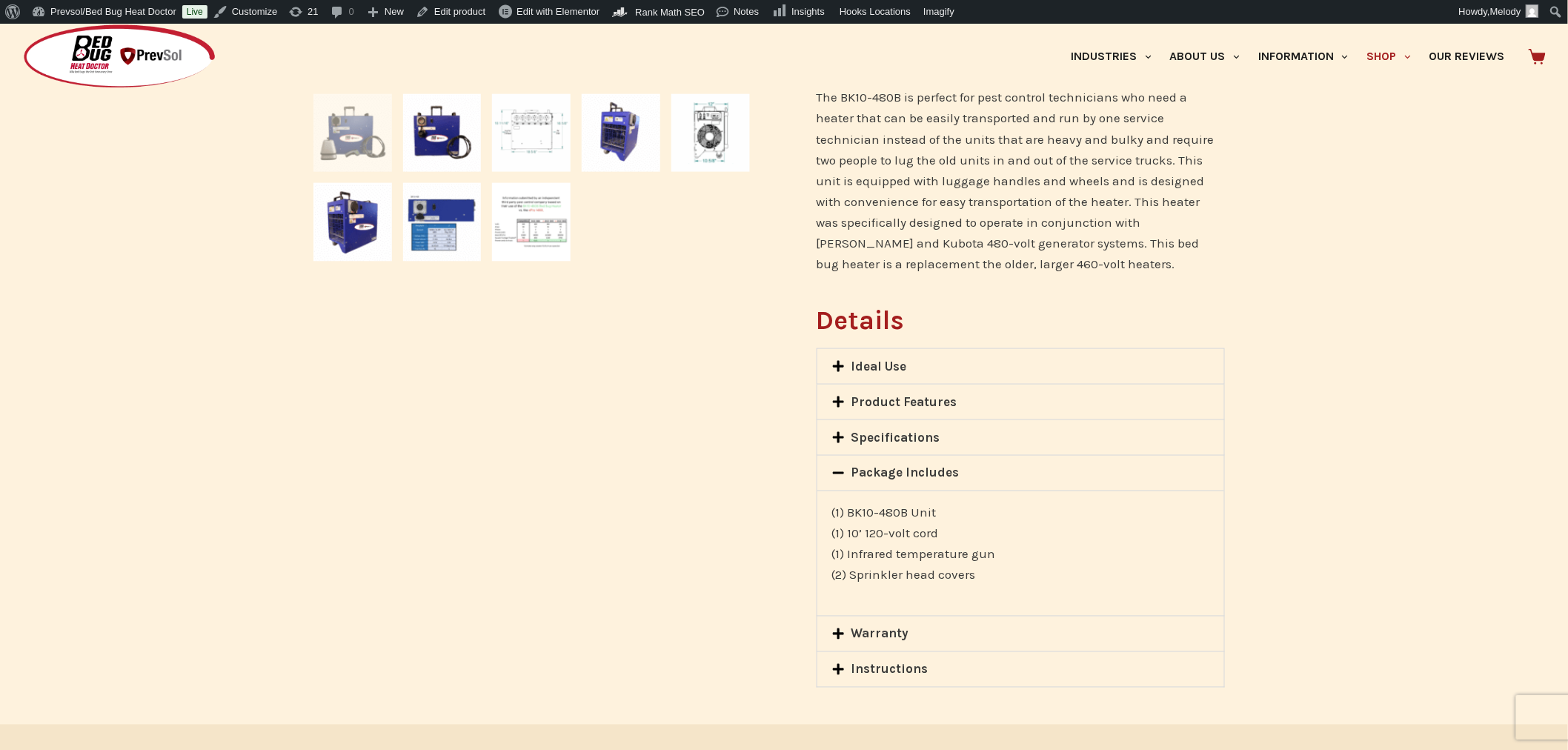
click at [890, 626] on link "Warranty" at bounding box center [879, 634] width 58 height 15
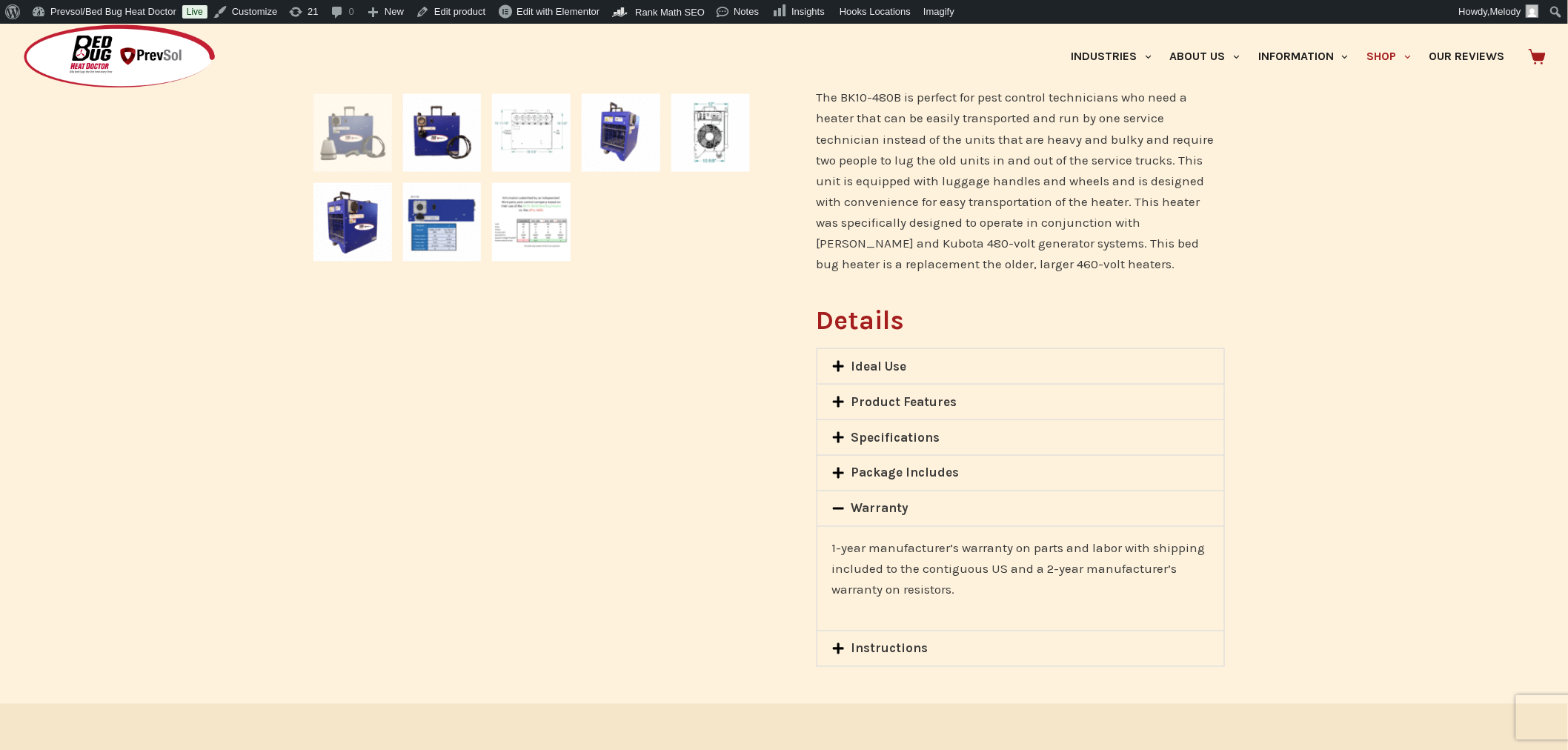
click at [894, 653] on link "Instructions" at bounding box center [889, 649] width 77 height 15
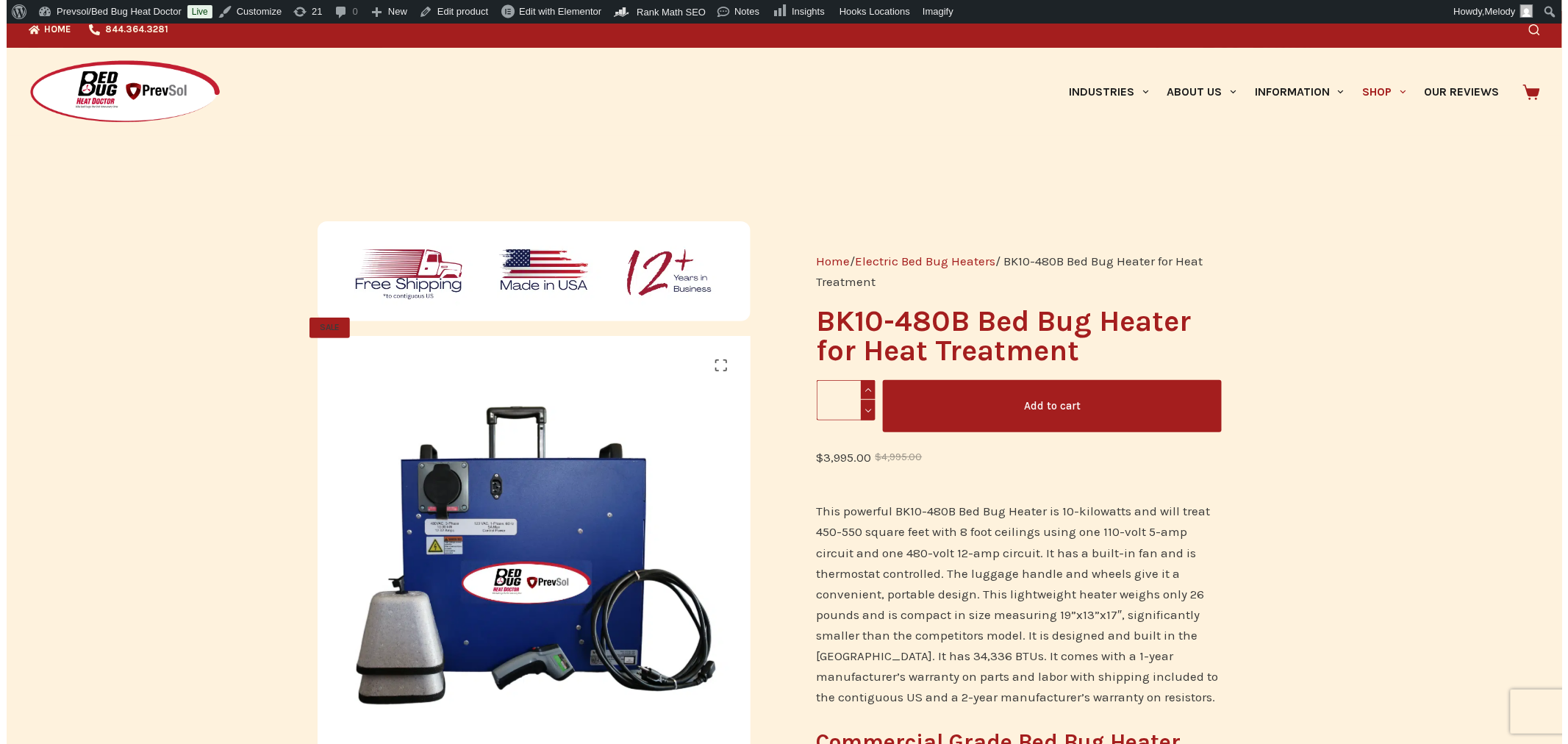
scroll to position [0, 0]
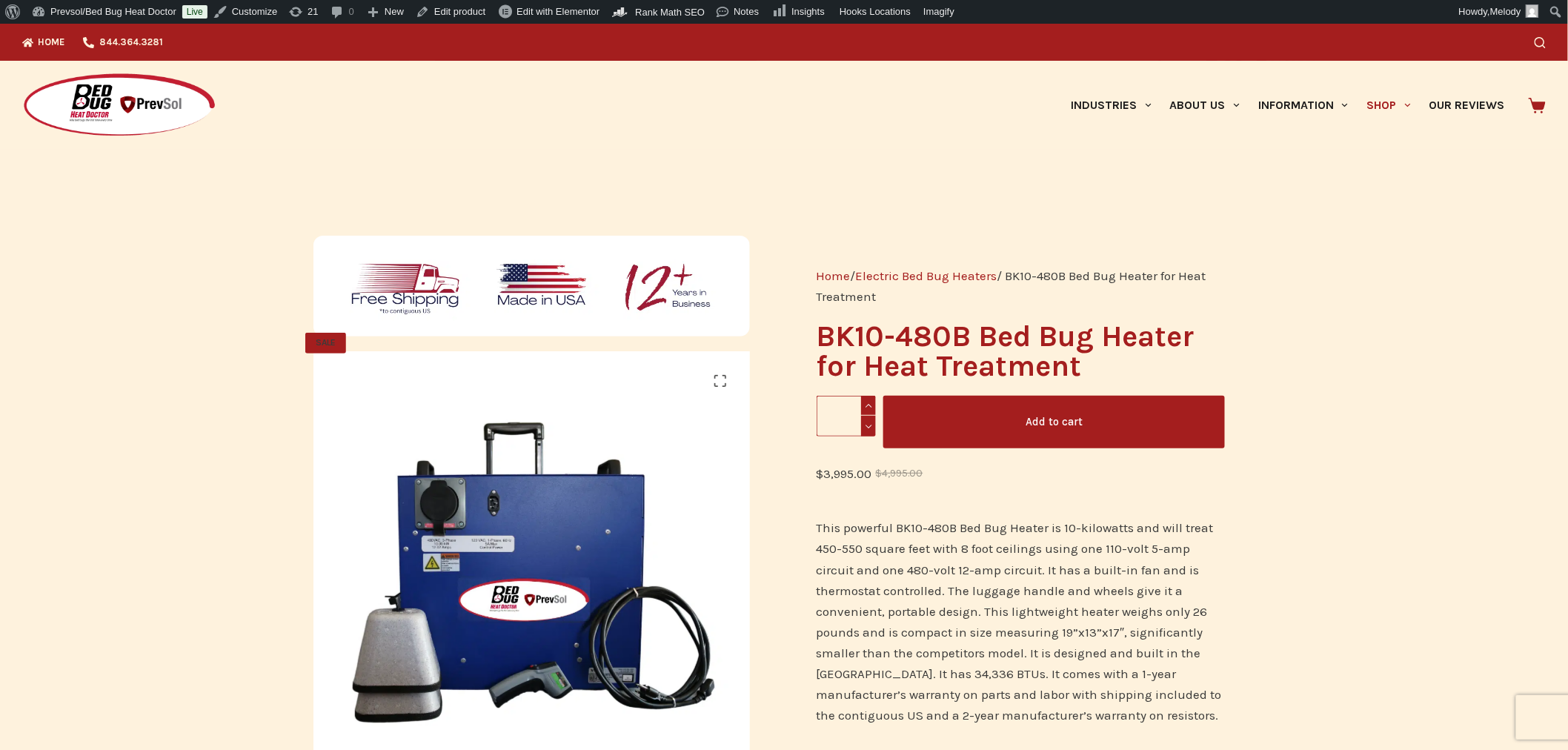
click at [1544, 45] on icon "Search" at bounding box center [1540, 43] width 11 height 11
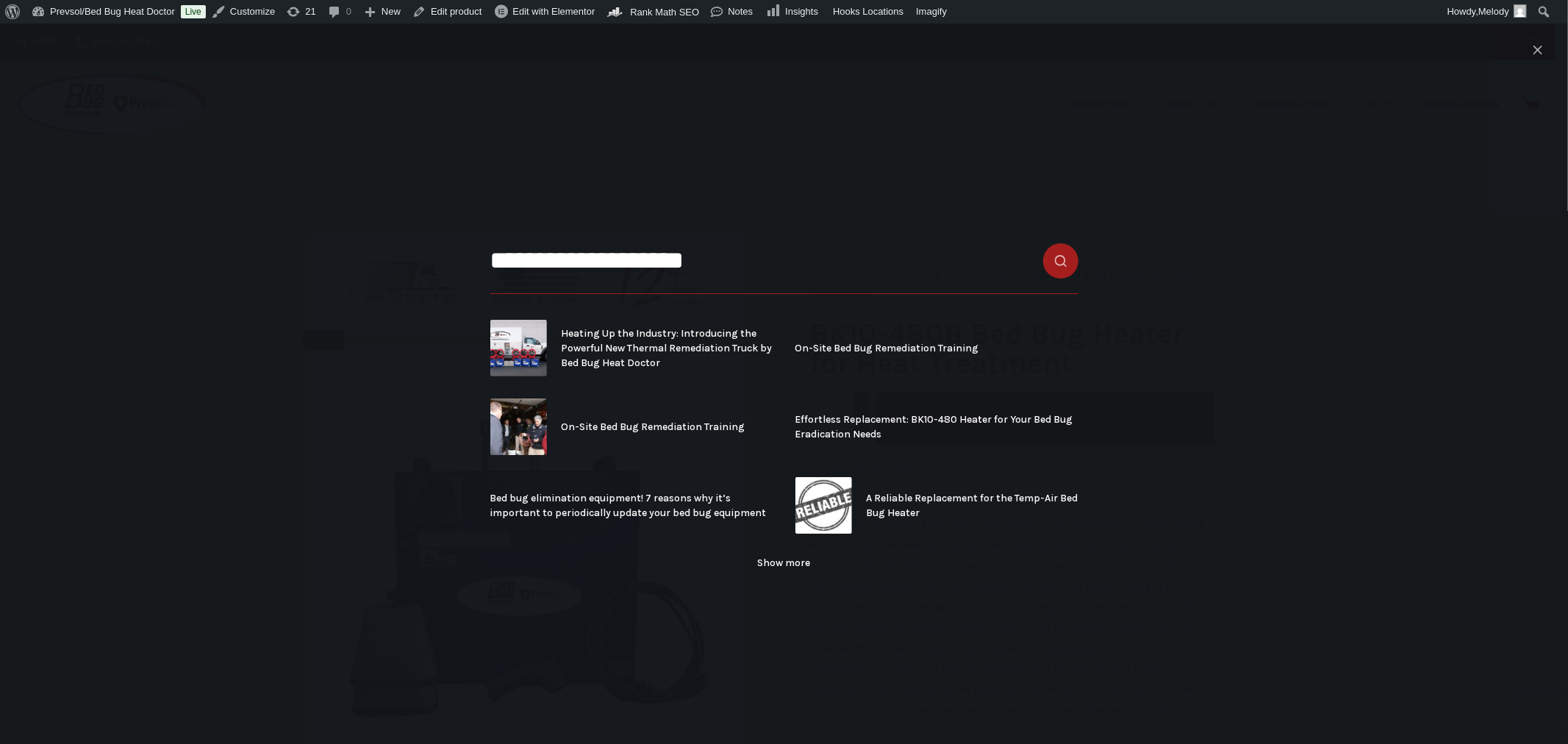
type input "**********"
click at [780, 564] on link "Show more" at bounding box center [784, 563] width 588 height 15
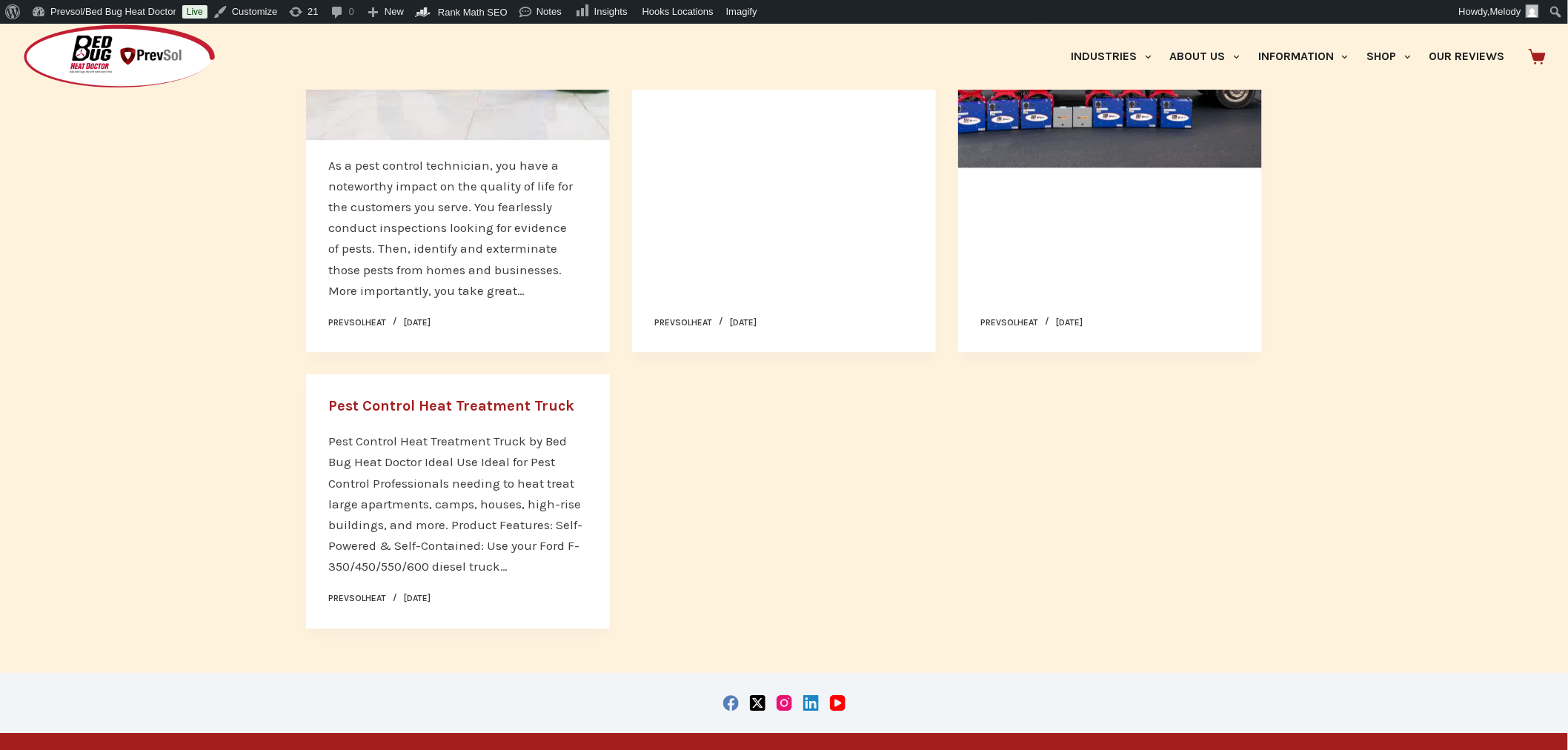
scroll to position [1555, 0]
click at [520, 397] on link "Pest Control Heat Treatment Truck" at bounding box center [451, 405] width 246 height 17
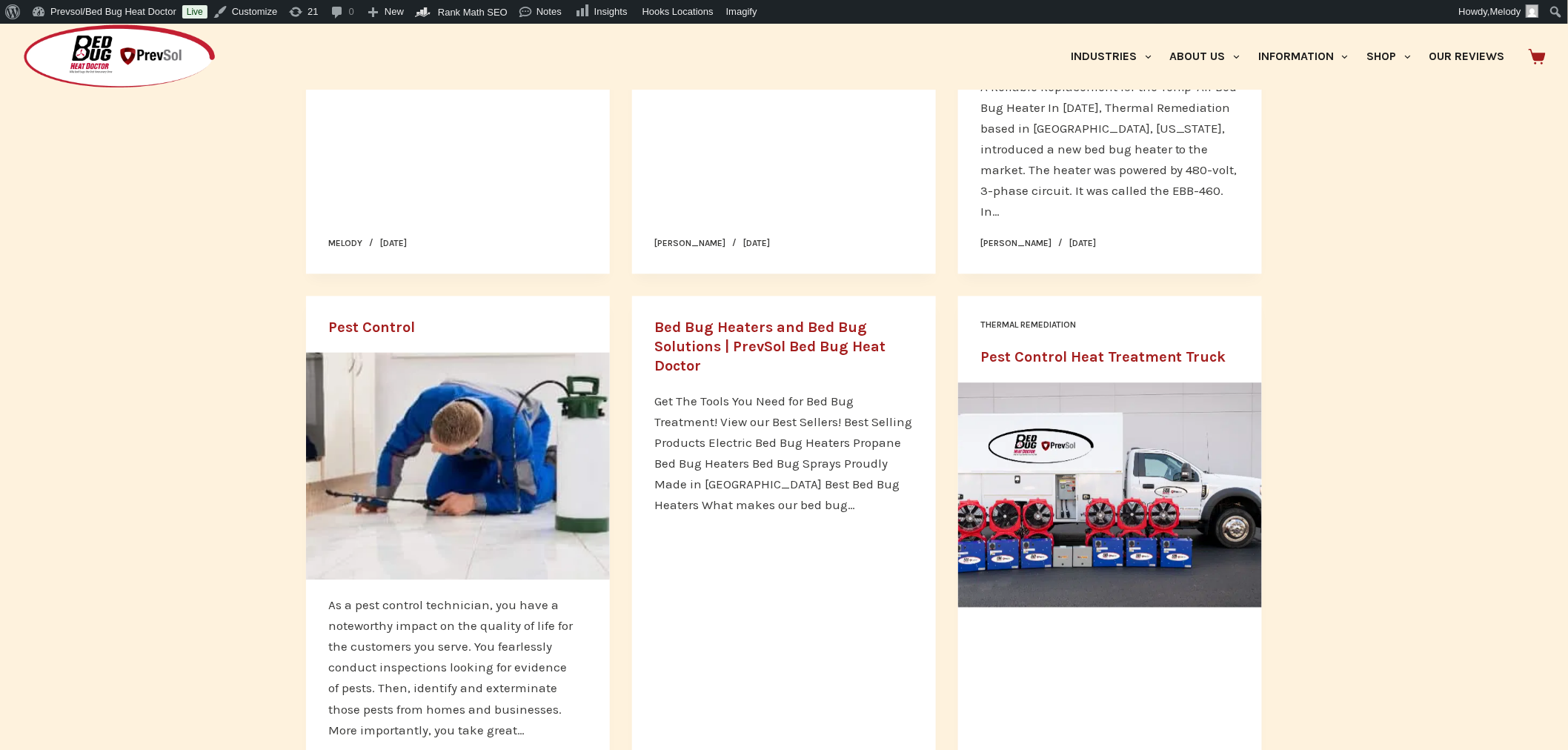
scroll to position [1110, 0]
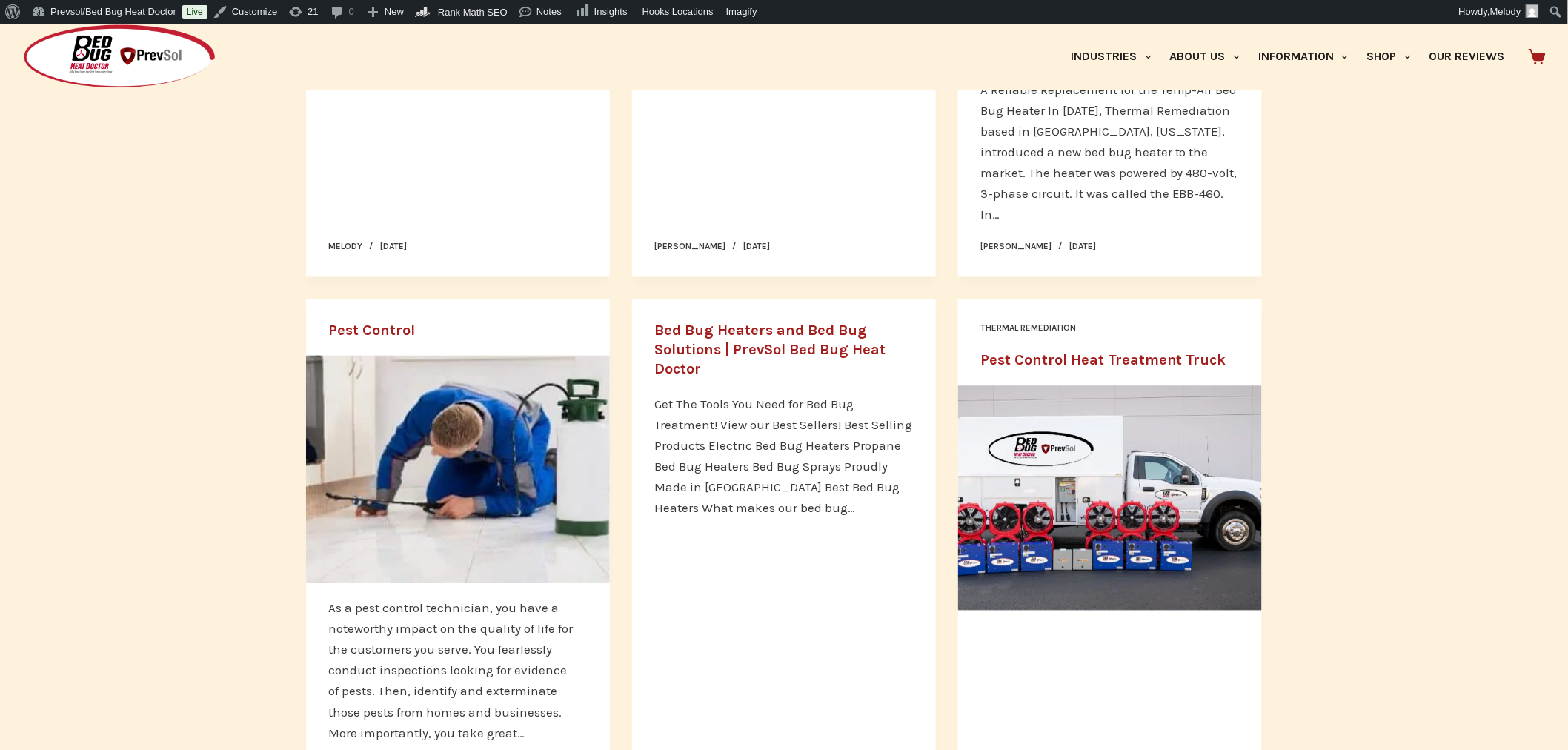
click at [365, 322] on link "Pest Control" at bounding box center [372, 331] width 87 height 17
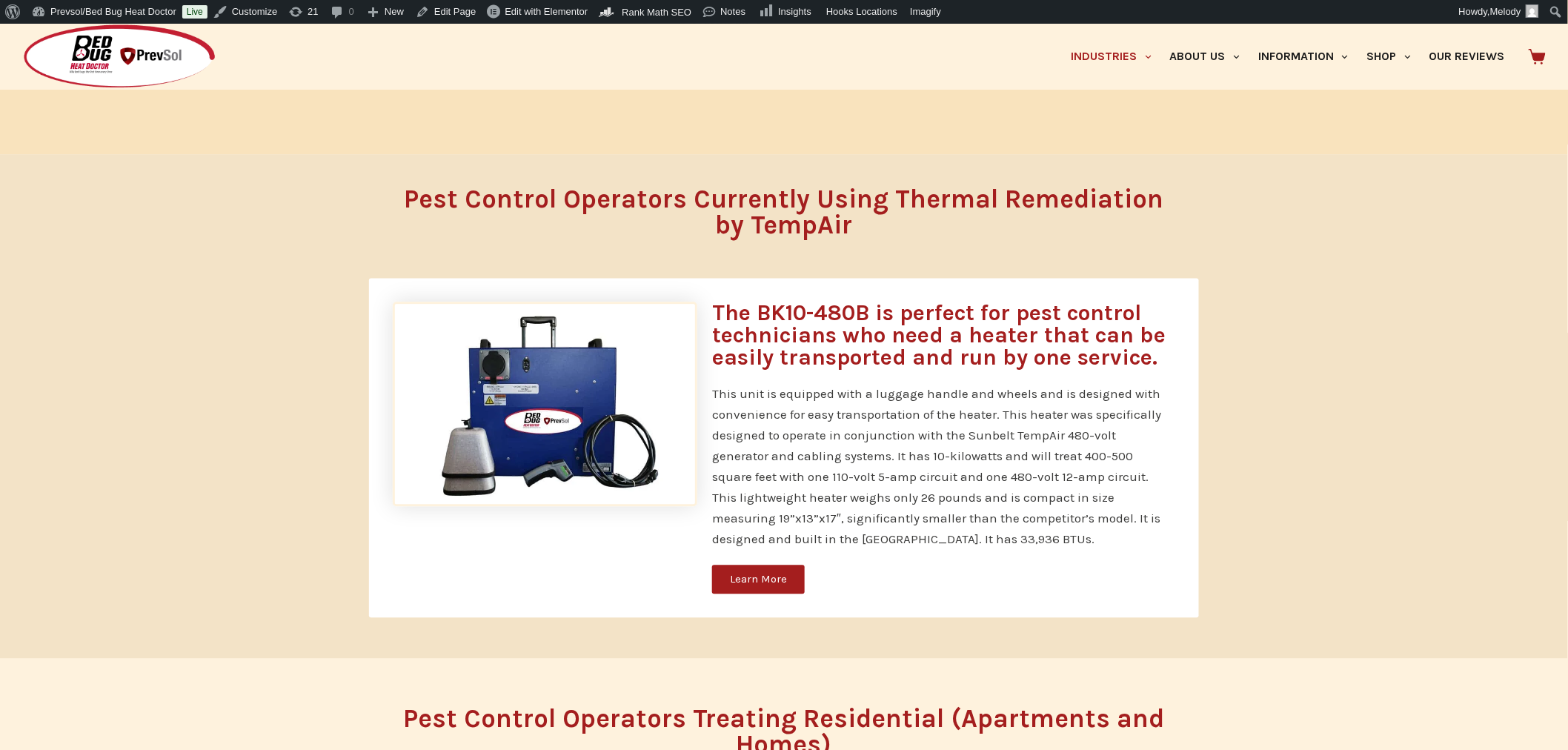
scroll to position [1175, 0]
click at [523, 17] on span "Edit with Elementor" at bounding box center [546, 11] width 83 height 11
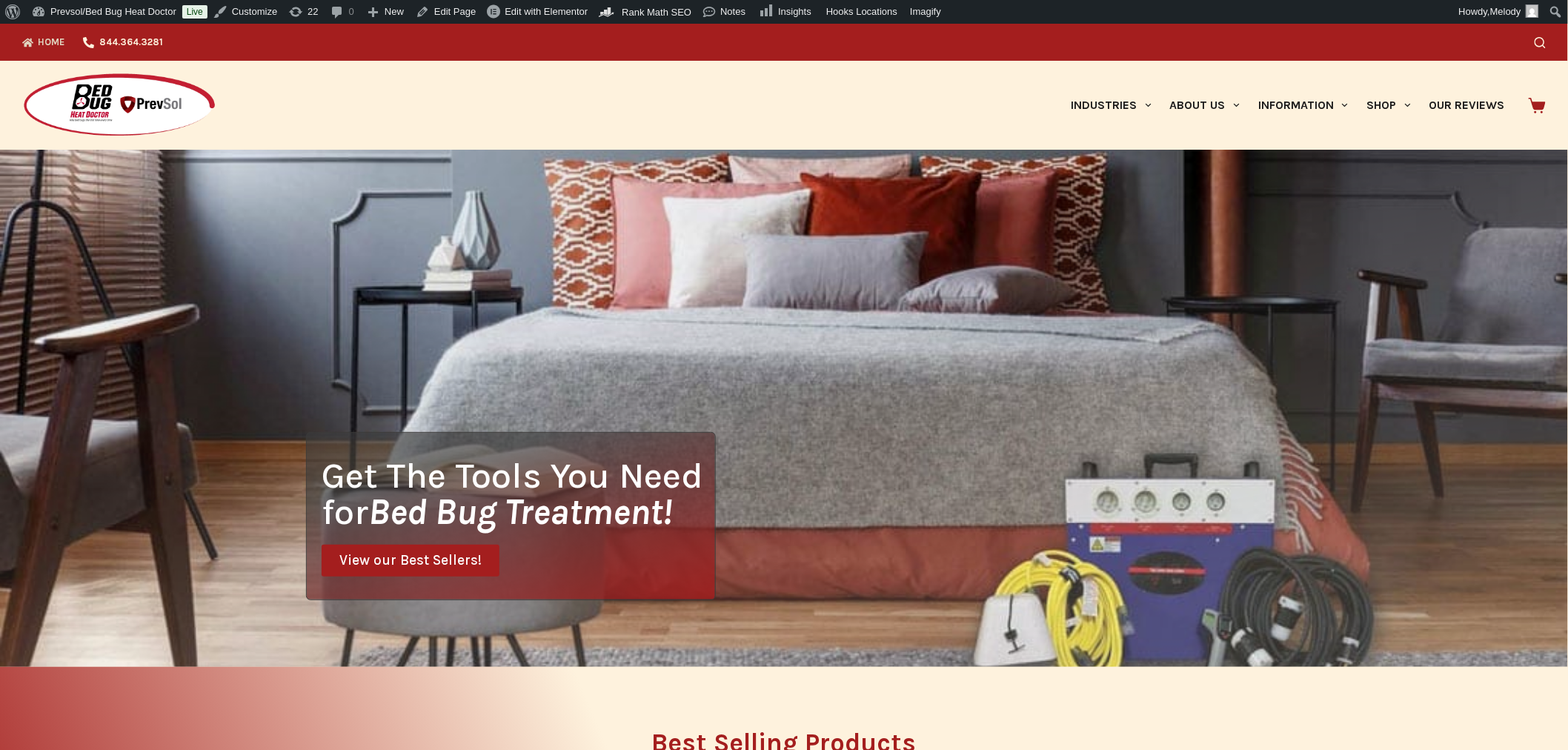
click at [1546, 41] on icon "Search" at bounding box center [1540, 43] width 11 height 11
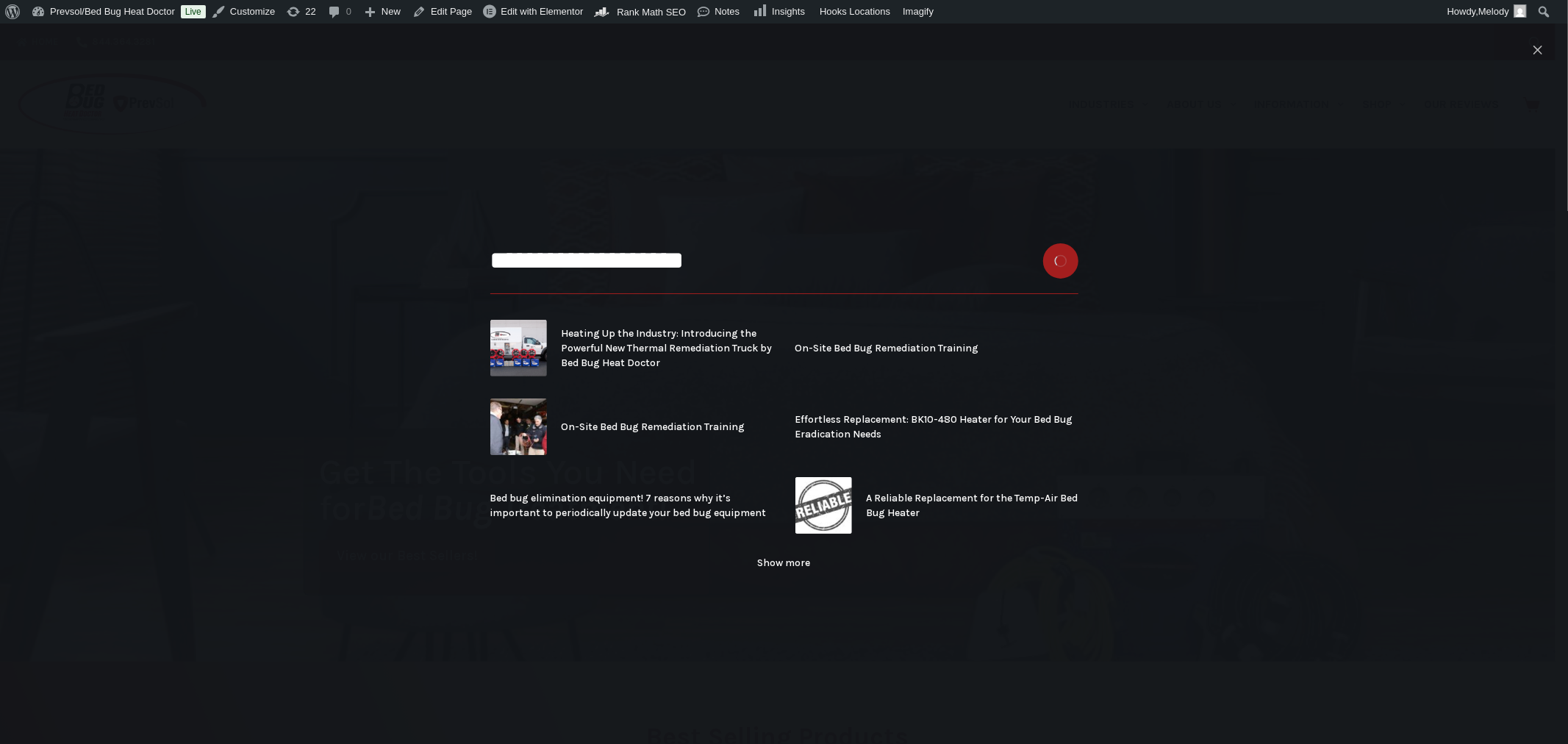
type input "**********"
click at [1044, 244] on button "Search button" at bounding box center [1061, 261] width 35 height 35
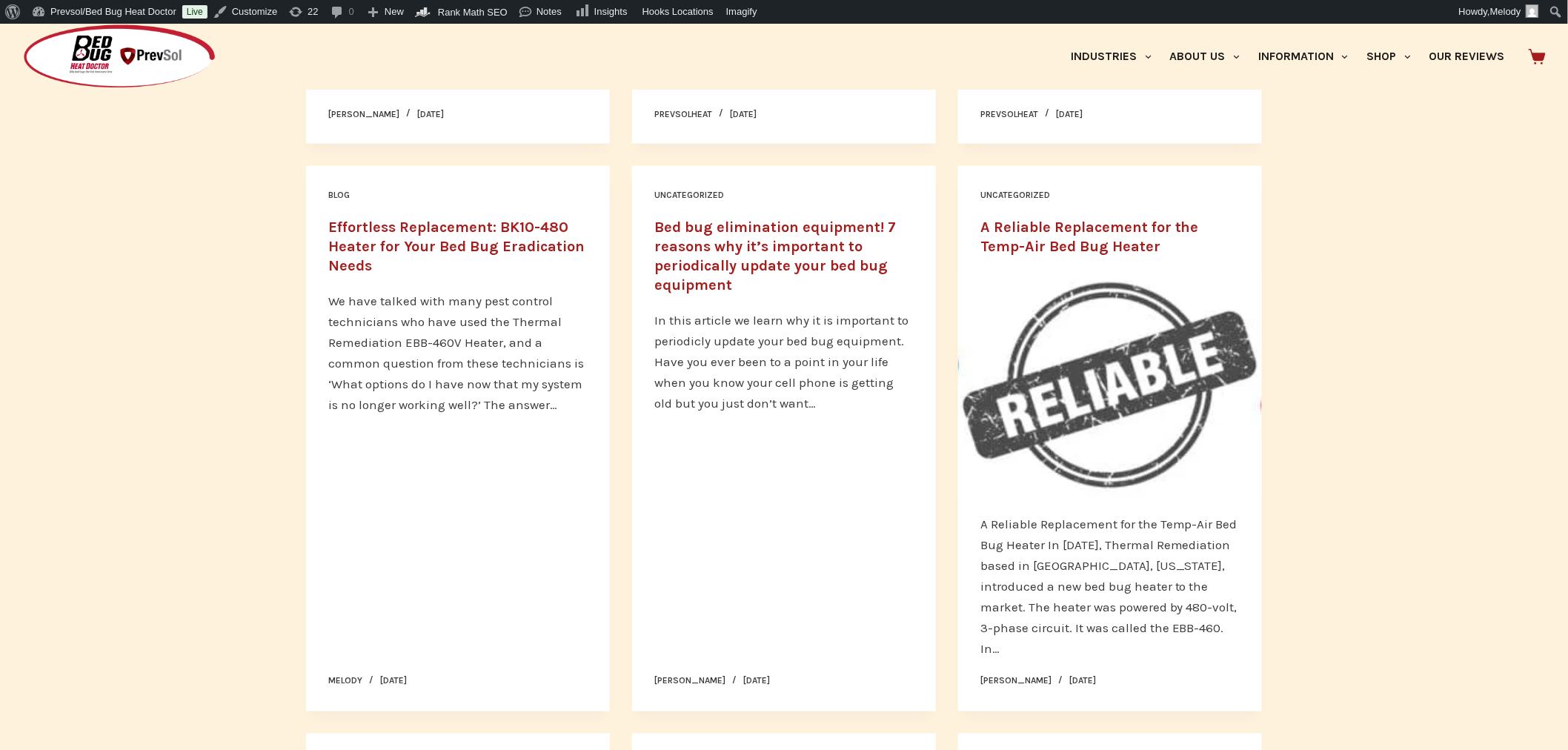
scroll to position [676, 0]
click at [1076, 238] on link "A Reliable Replacement for the Temp-Air Bed Bug Heater" at bounding box center [1090, 238] width 218 height 36
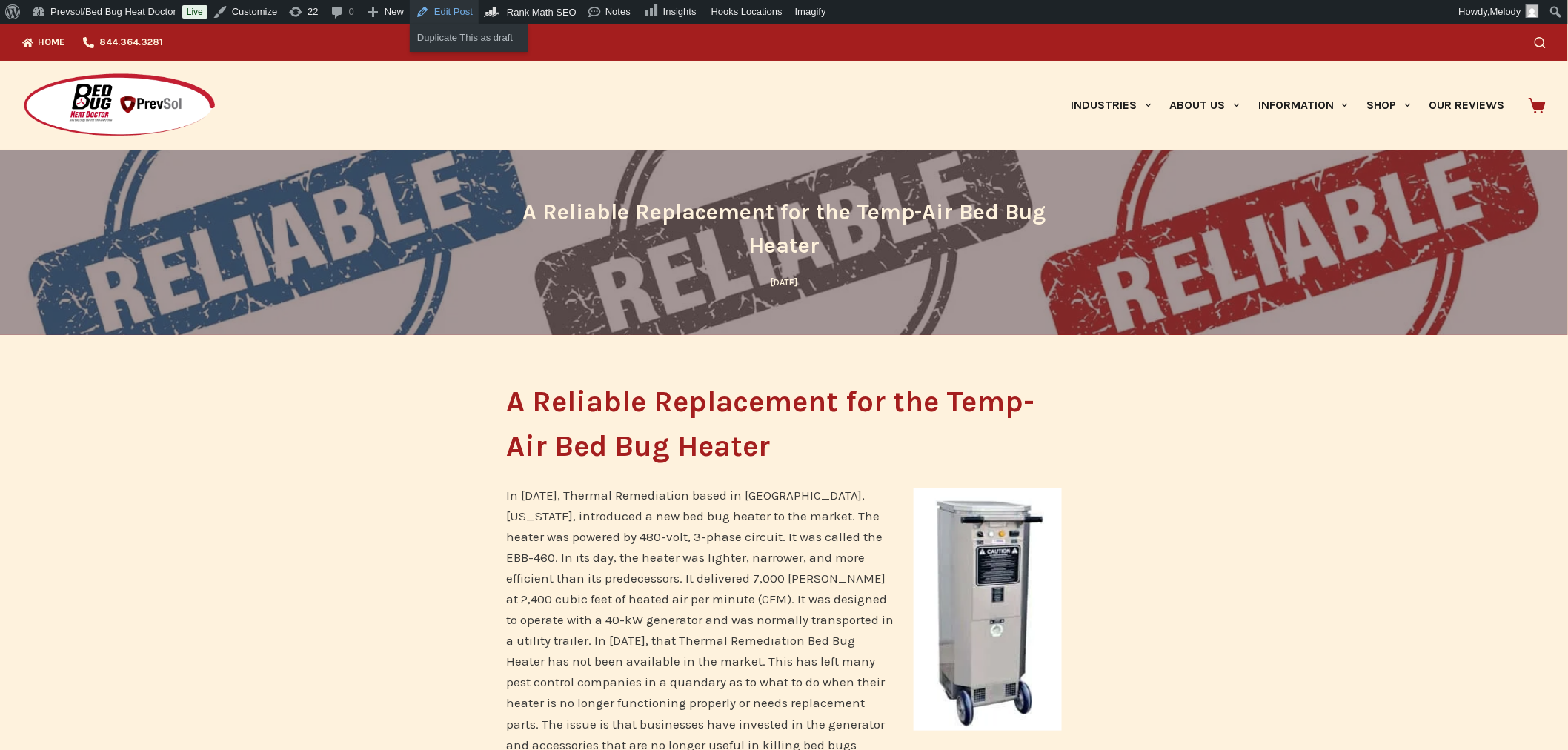
click at [436, 10] on link "Edit Post" at bounding box center [444, 12] width 69 height 24
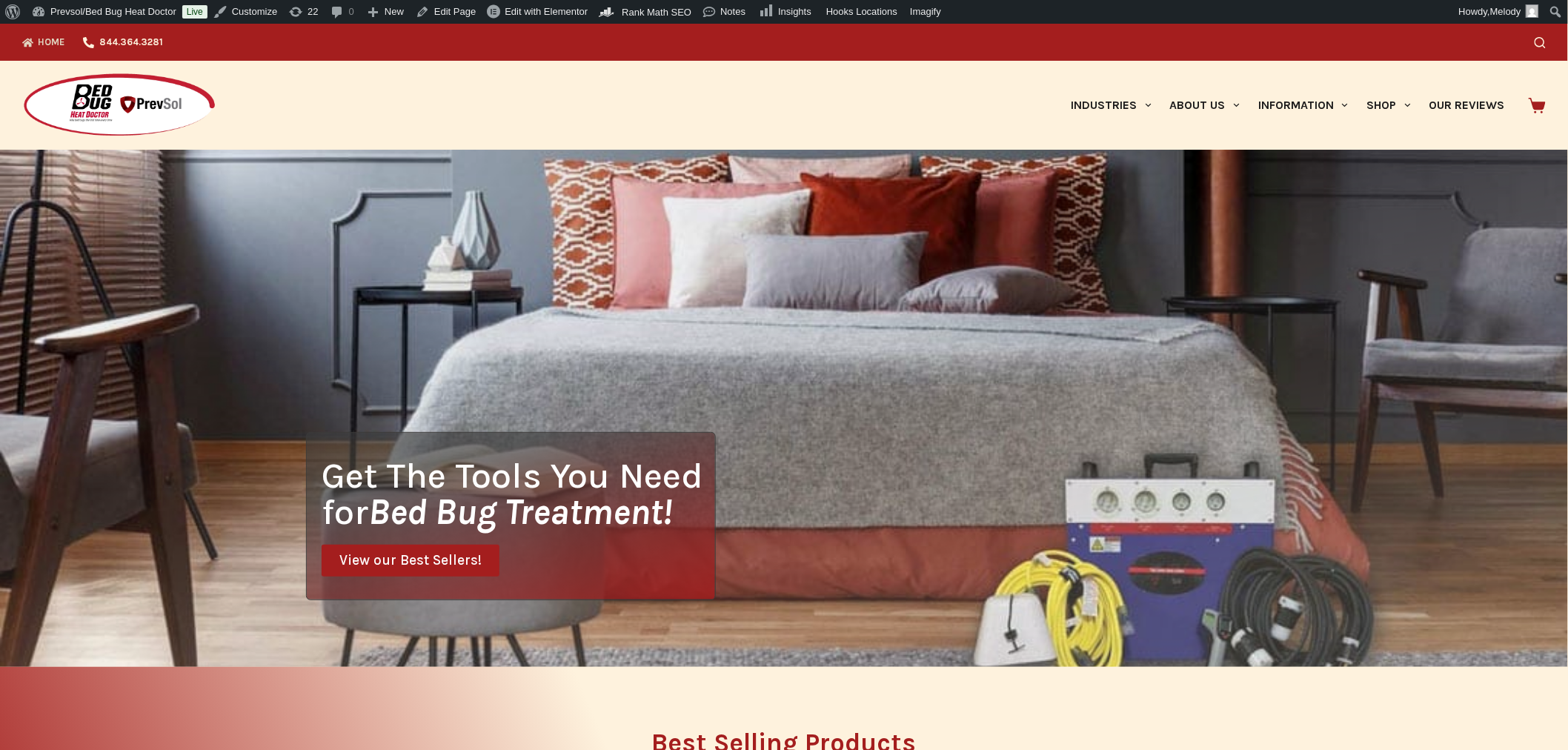
click at [1546, 41] on icon "Search" at bounding box center [1540, 43] width 11 height 11
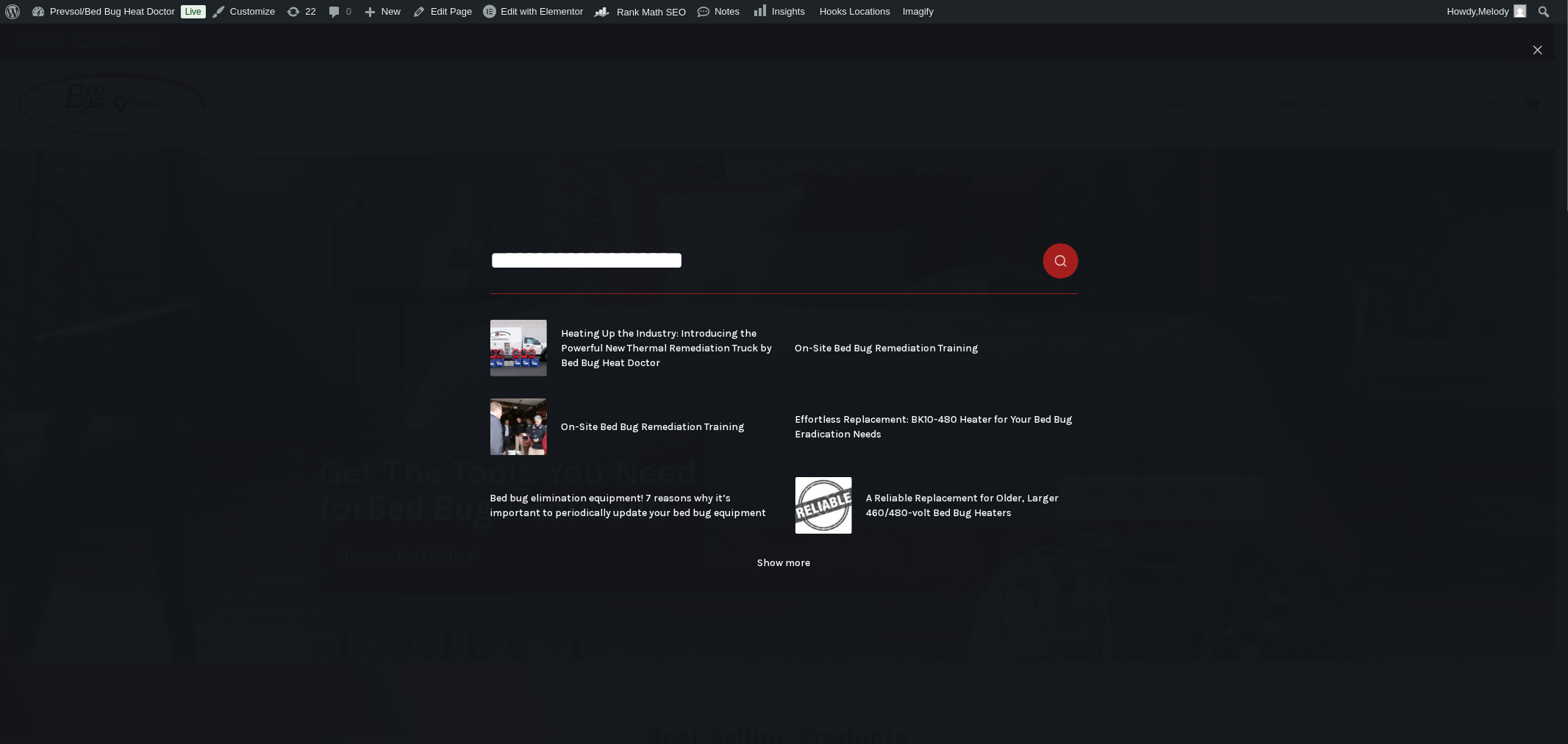
type input "**********"
click at [772, 561] on link "Show more" at bounding box center [784, 563] width 588 height 15
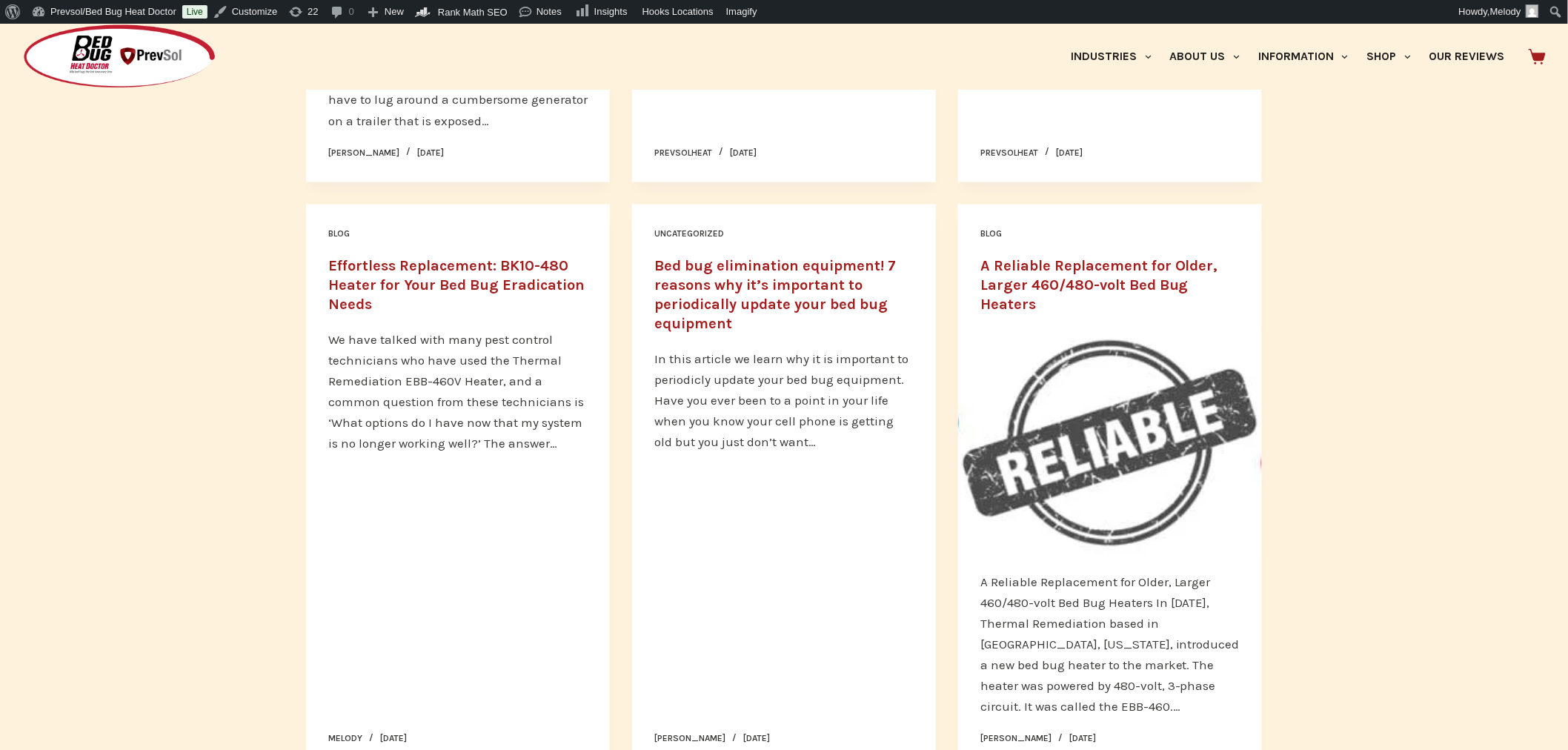
scroll to position [636, 0]
click at [812, 308] on link "Bed bug elimination equipment! 7 reasons why it’s important to periodically upd…" at bounding box center [775, 296] width 241 height 75
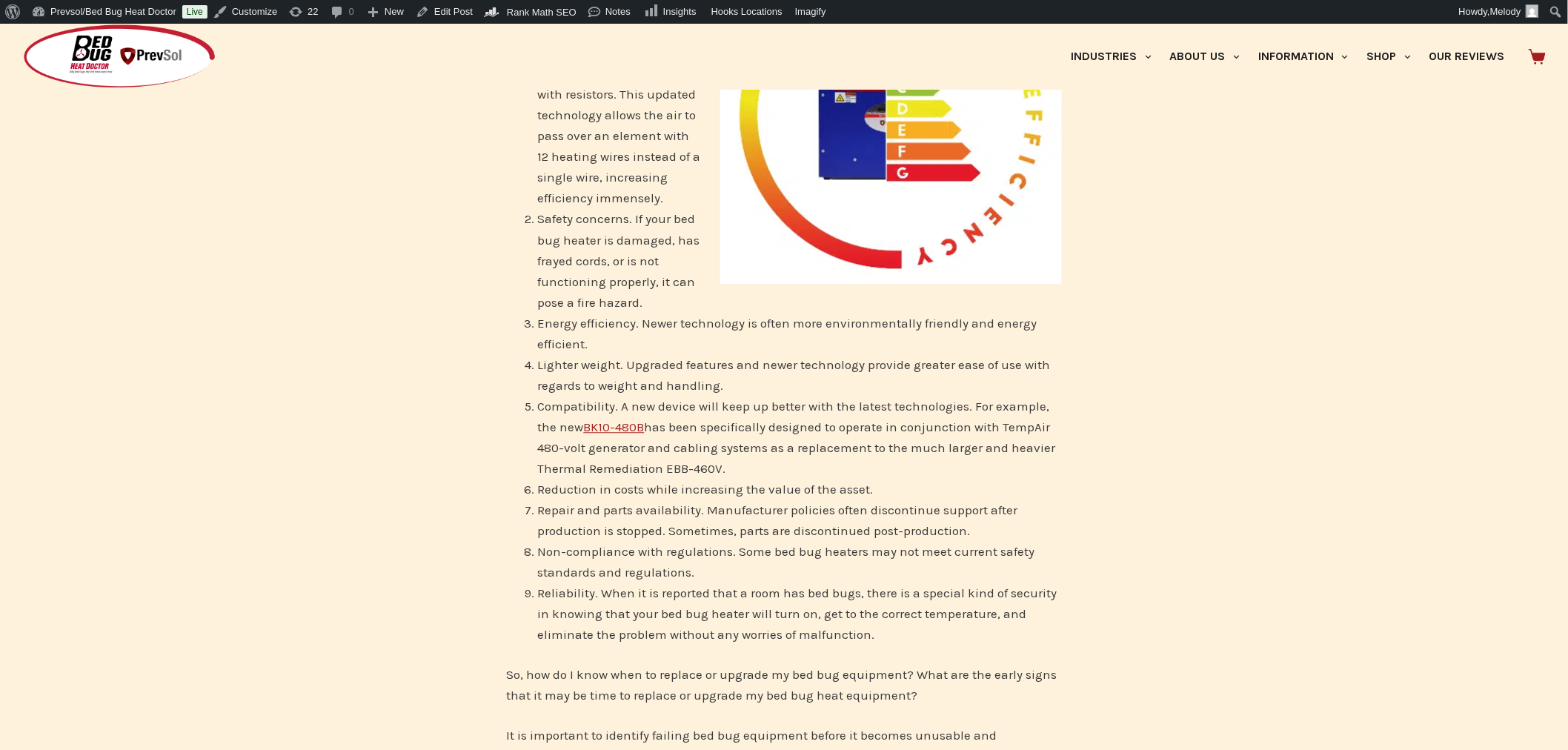
scroll to position [1285, 0]
click at [447, 15] on link "Edit Post" at bounding box center [444, 12] width 69 height 24
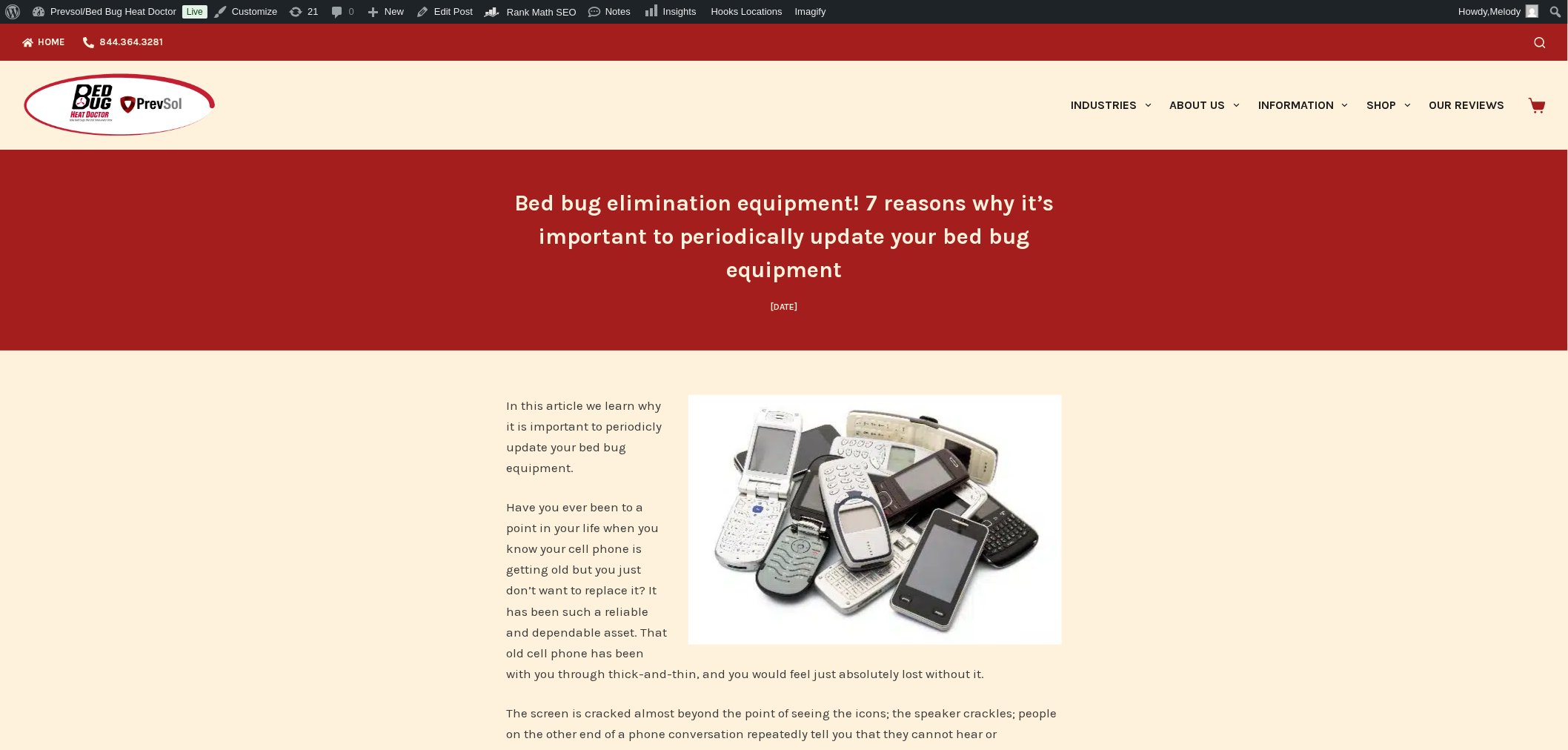
click at [917, 512] on img at bounding box center [875, 520] width 374 height 250
click at [1543, 49] on div "Search" at bounding box center [1200, 42] width 692 height 37
click at [1546, 43] on icon "Search" at bounding box center [1540, 43] width 11 height 11
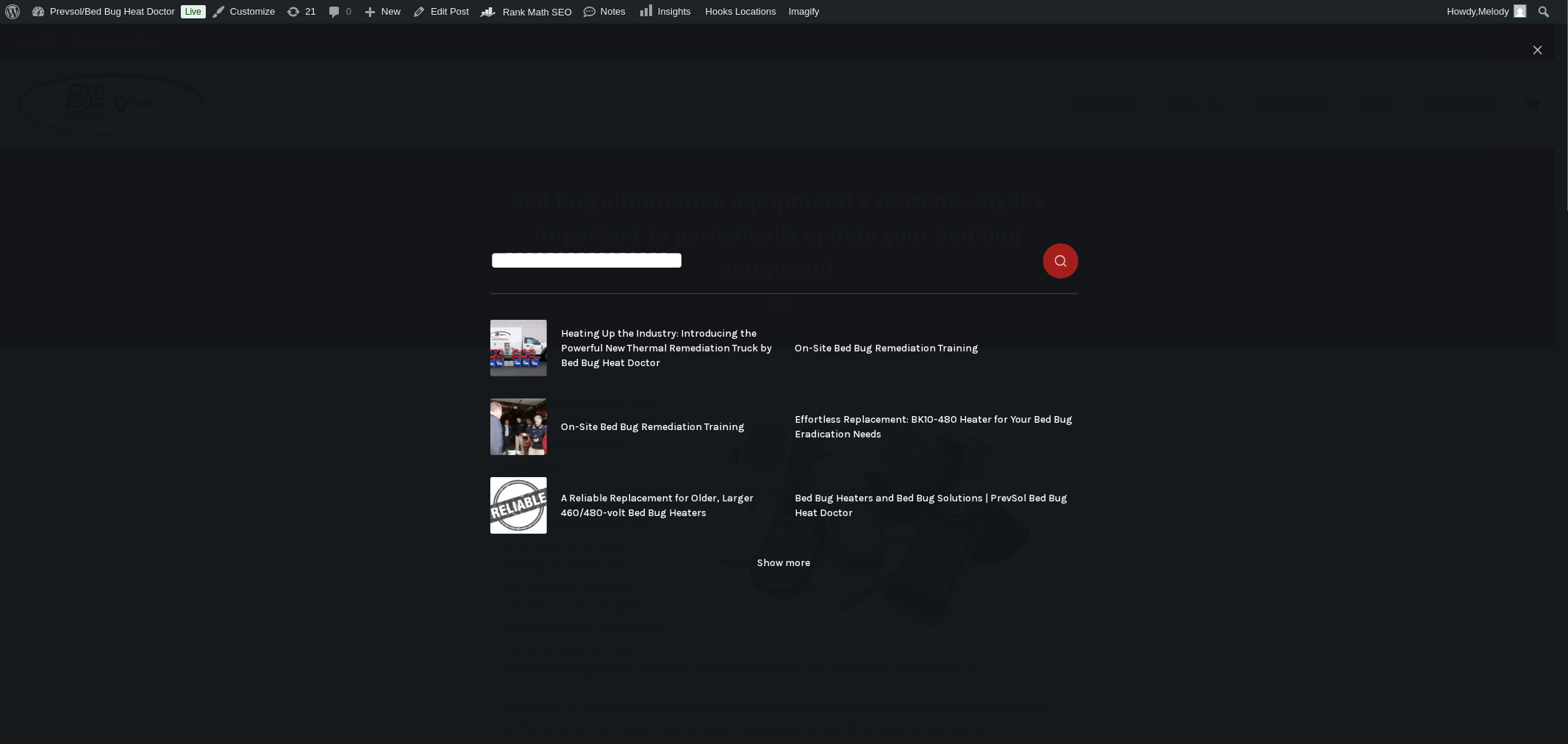
type input "**********"
click at [1044, 244] on button "Search button" at bounding box center [1061, 261] width 35 height 35
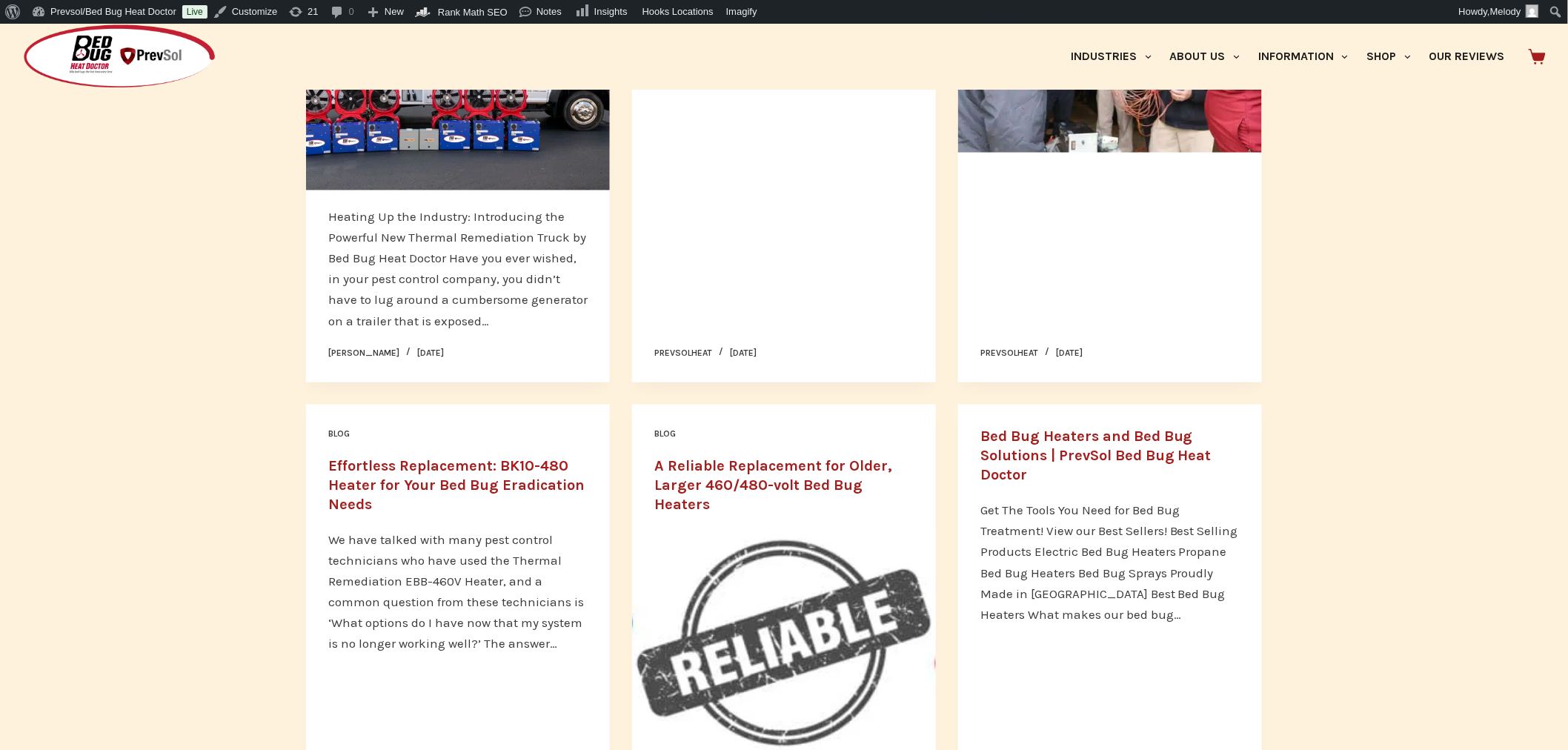
scroll to position [436, 0]
click at [450, 481] on link "Effortless Replacement: BK10-480 Heater for Your Bed Bug Eradication Needs" at bounding box center [457, 487] width 256 height 55
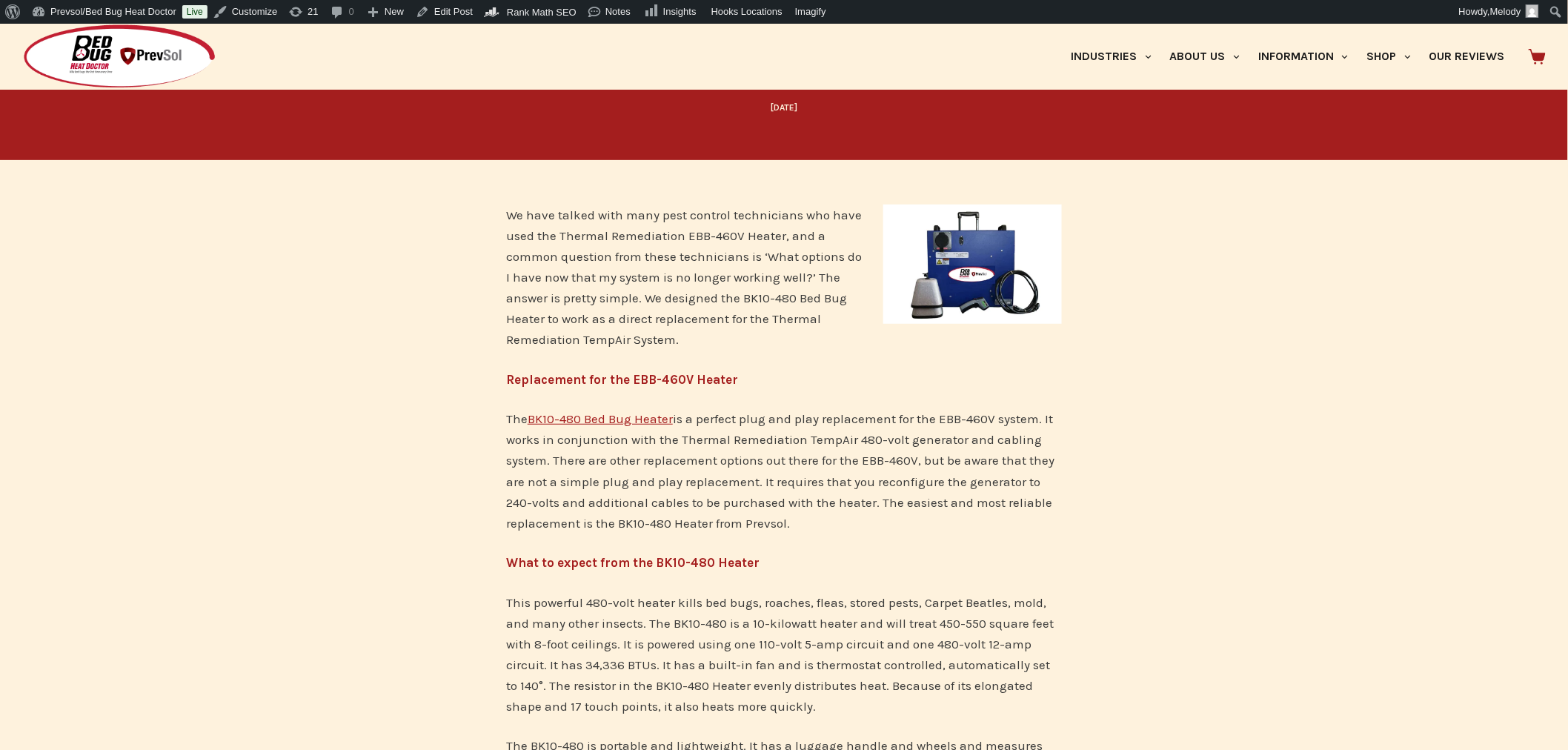
scroll to position [170, 0]
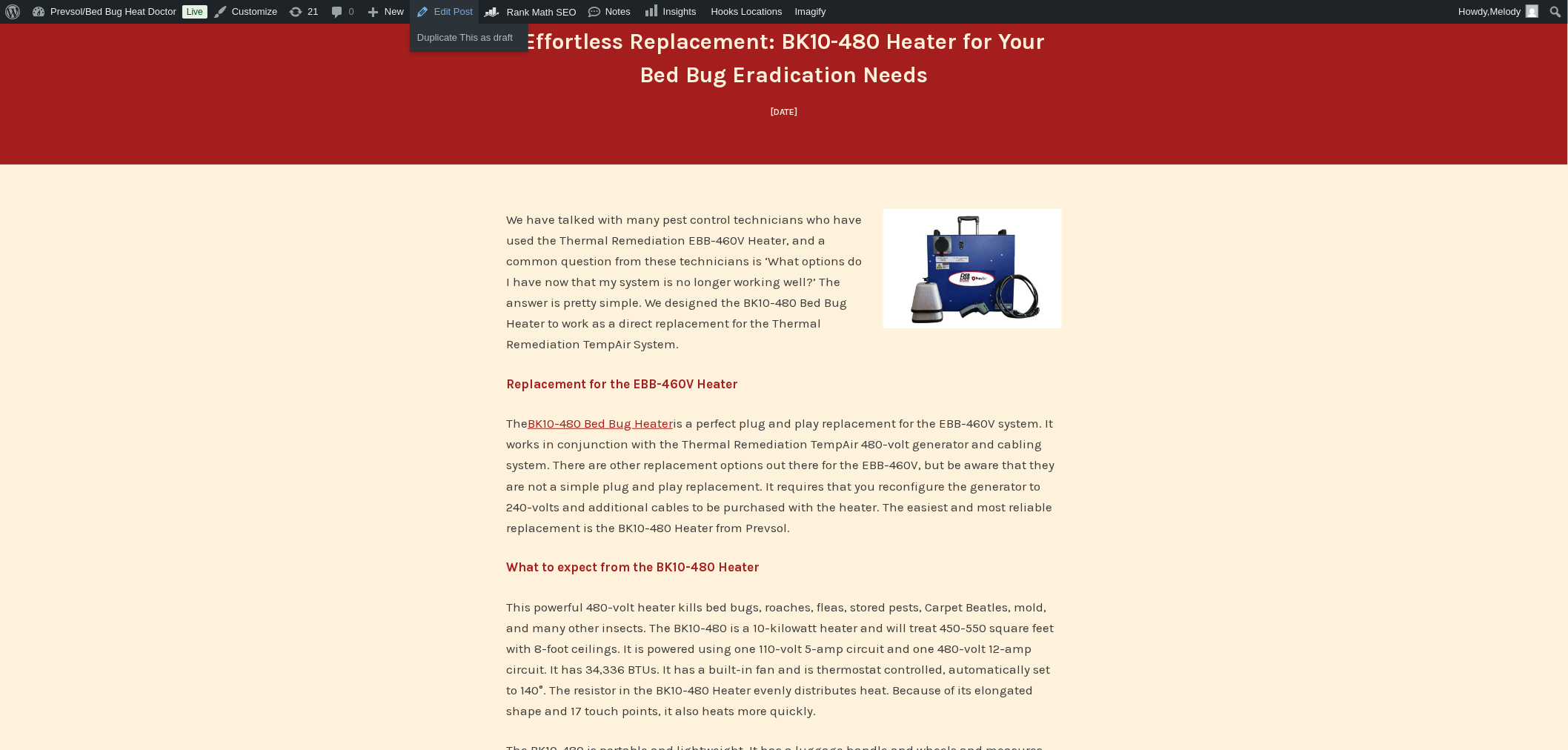
click at [452, 7] on link "Edit Post" at bounding box center [444, 12] width 69 height 24
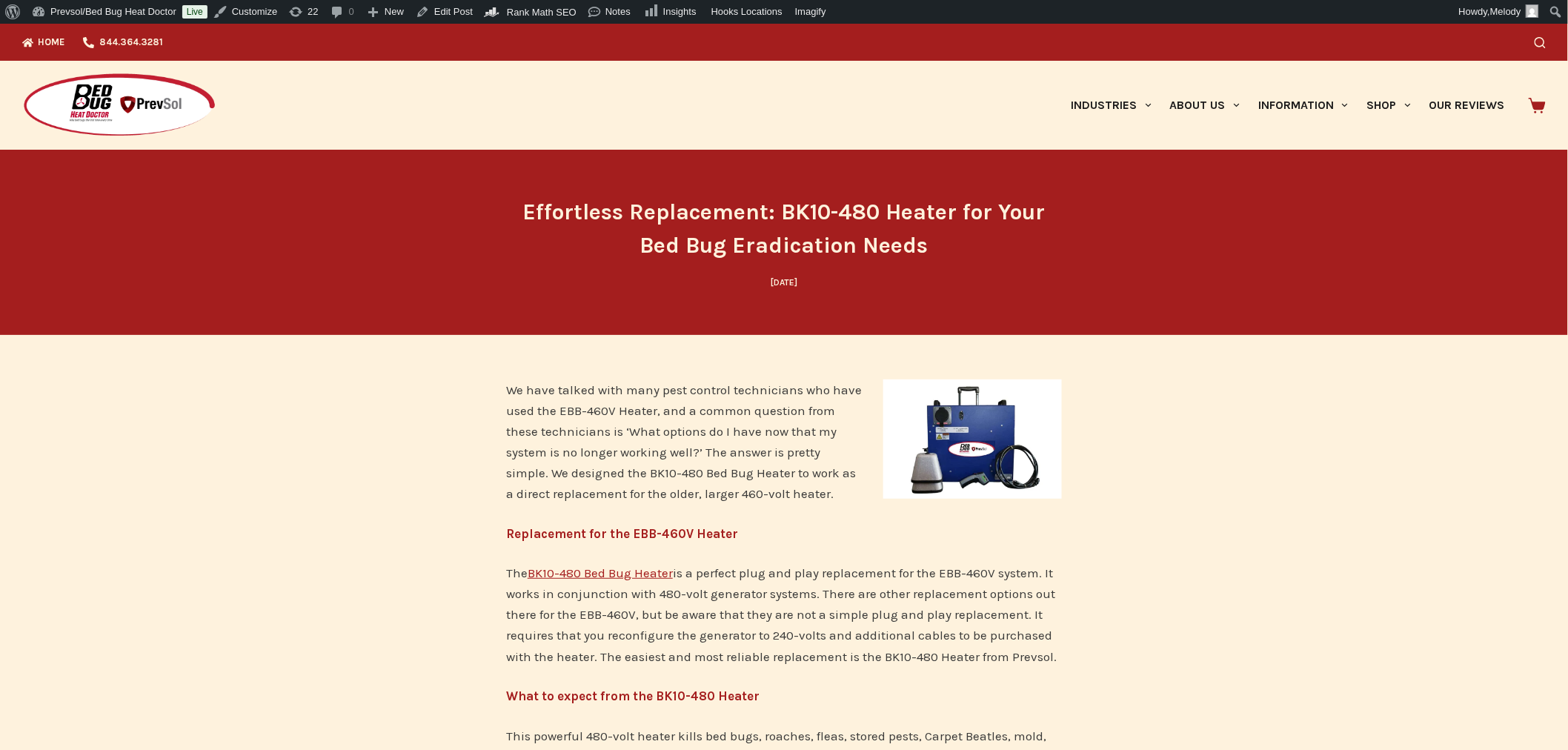
click at [1546, 40] on icon "Search" at bounding box center [1540, 43] width 11 height 11
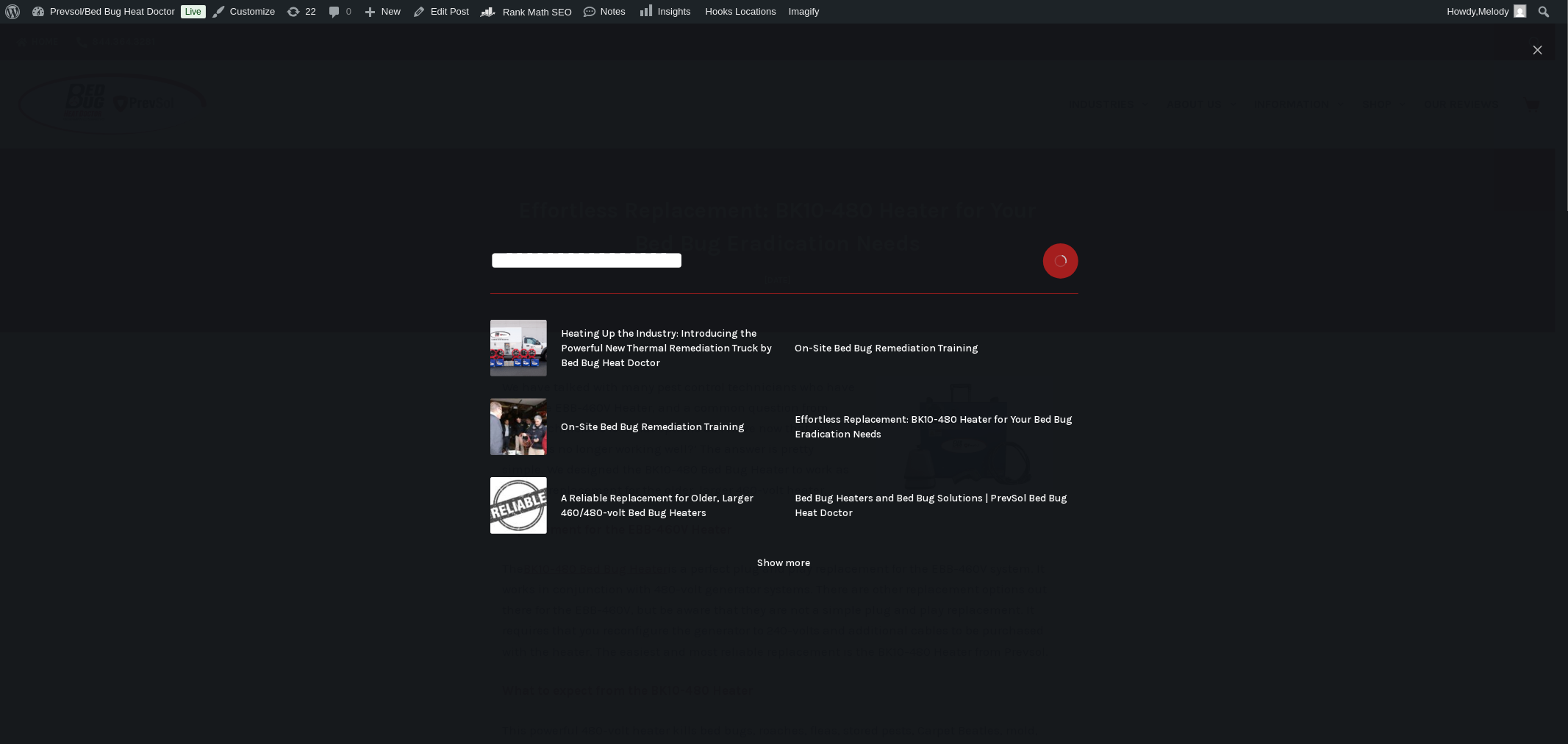
type input "**********"
click at [1044, 244] on button "Search button" at bounding box center [1061, 261] width 35 height 35
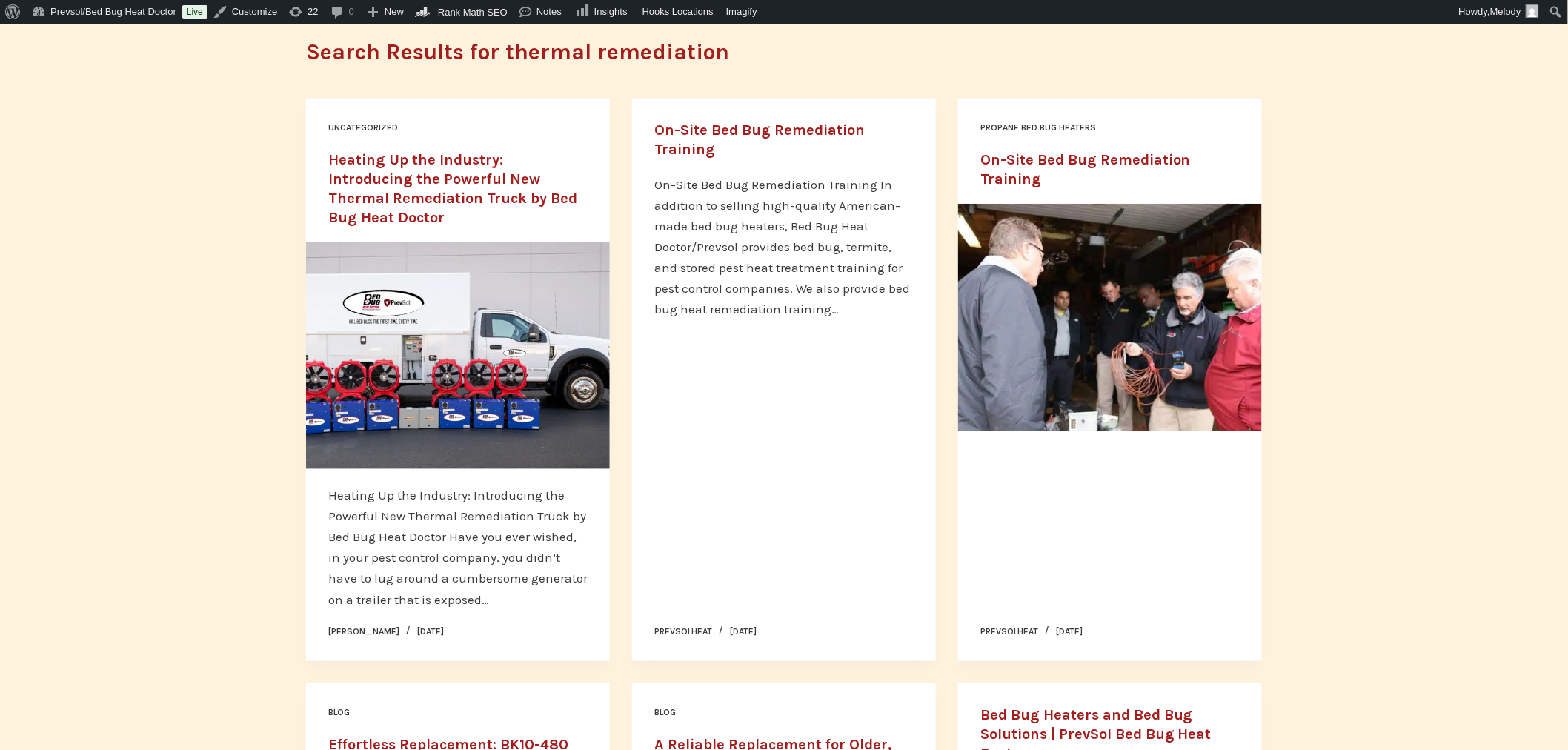
scroll to position [158, 0]
click at [1012, 163] on link "On-Site Bed Bug Remediation Training" at bounding box center [1086, 170] width 211 height 36
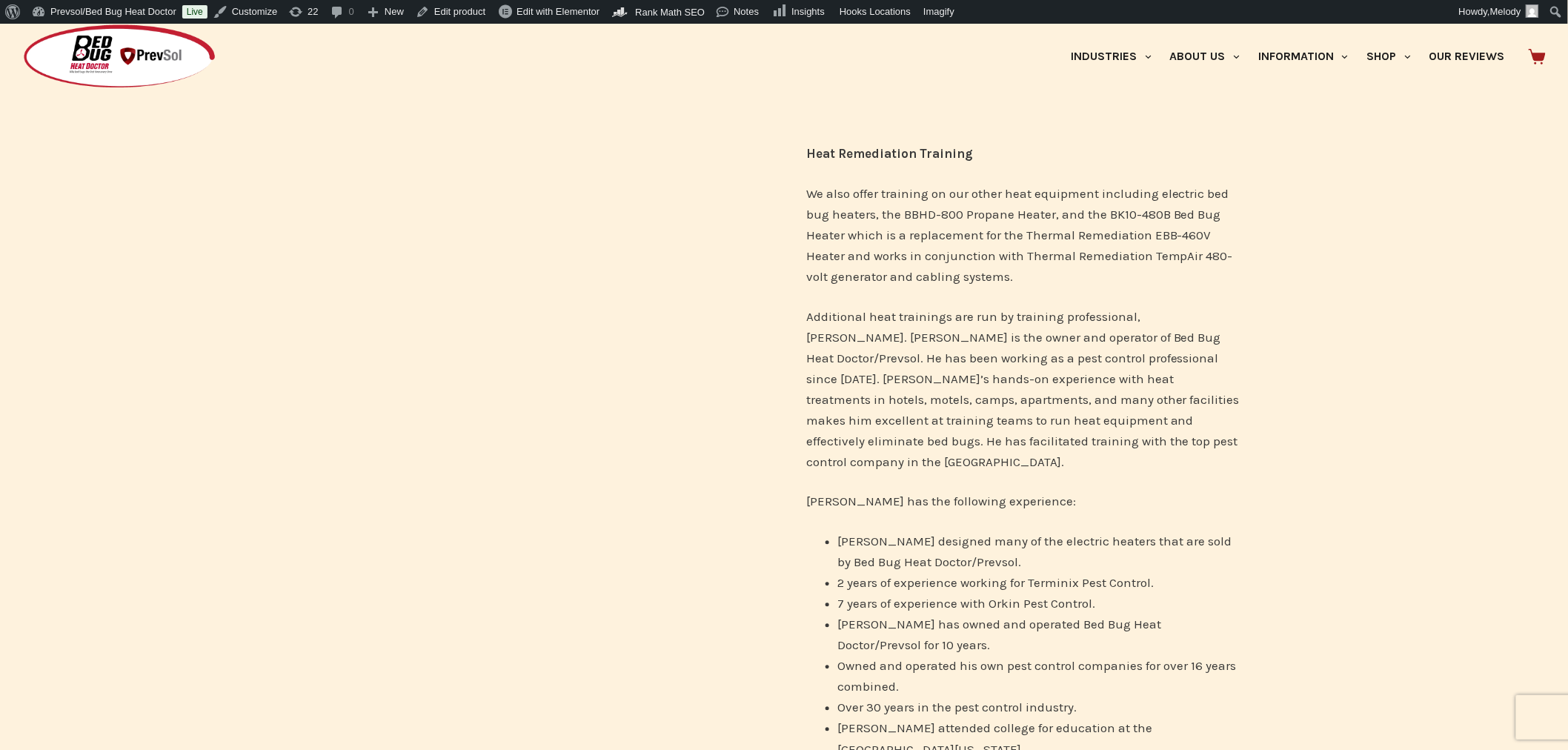
scroll to position [1144, 0]
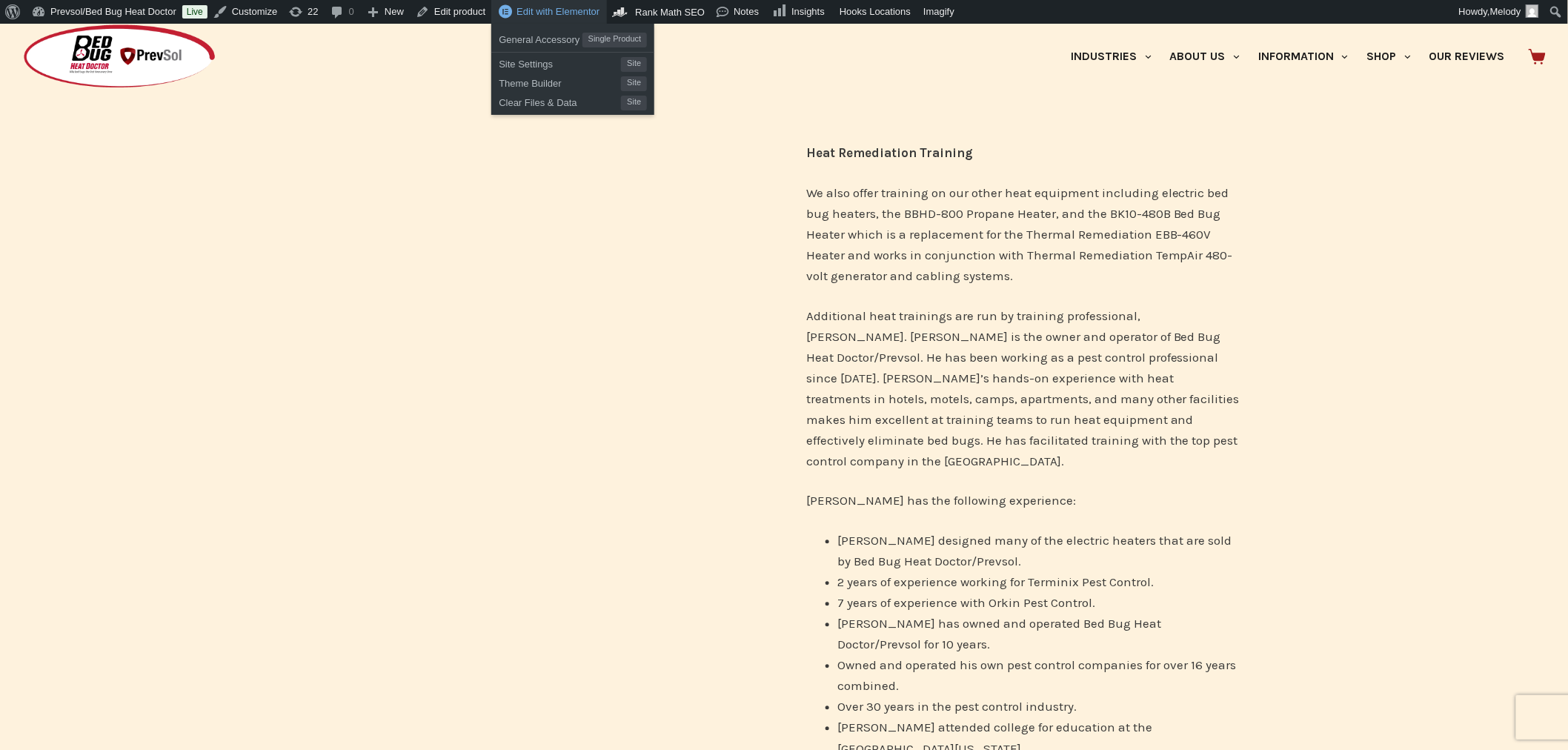
click at [545, 19] on div "Edit with Elementor" at bounding box center [549, 12] width 116 height 24
click at [560, 11] on span "Edit with Elementor" at bounding box center [558, 11] width 83 height 11
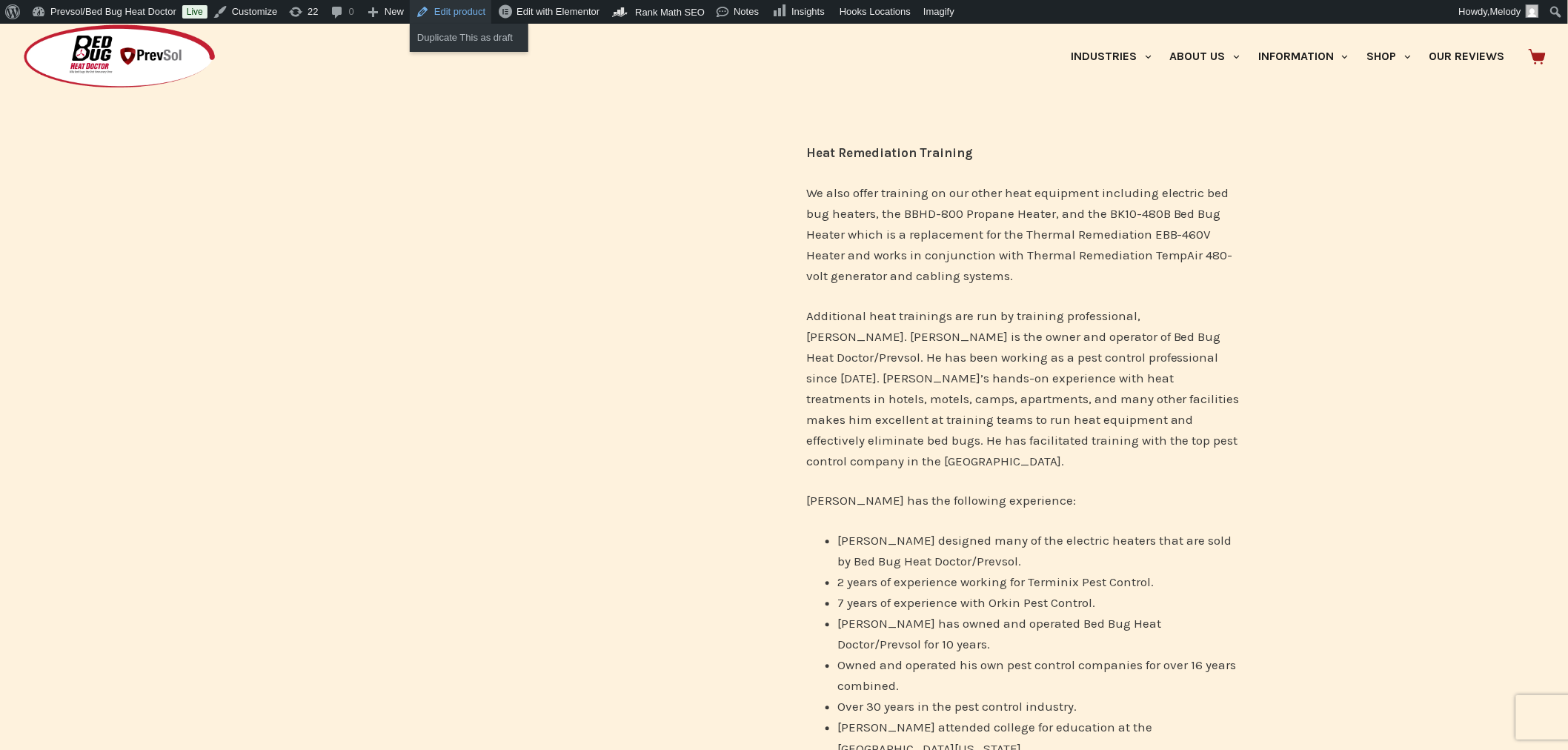
click at [468, 6] on link "Edit product" at bounding box center [450, 12] width 82 height 24
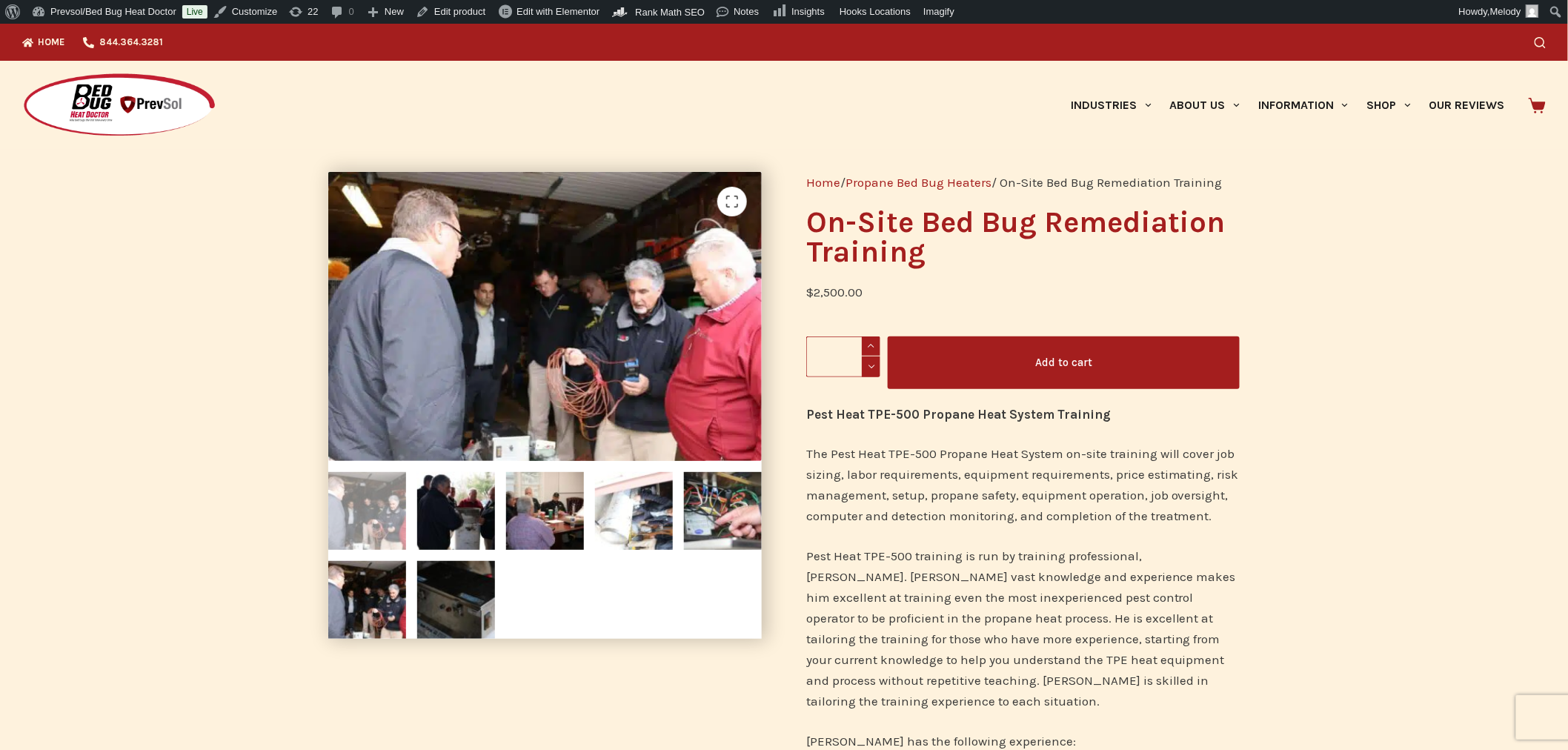
click at [1542, 37] on icon "Search" at bounding box center [1540, 43] width 11 height 11
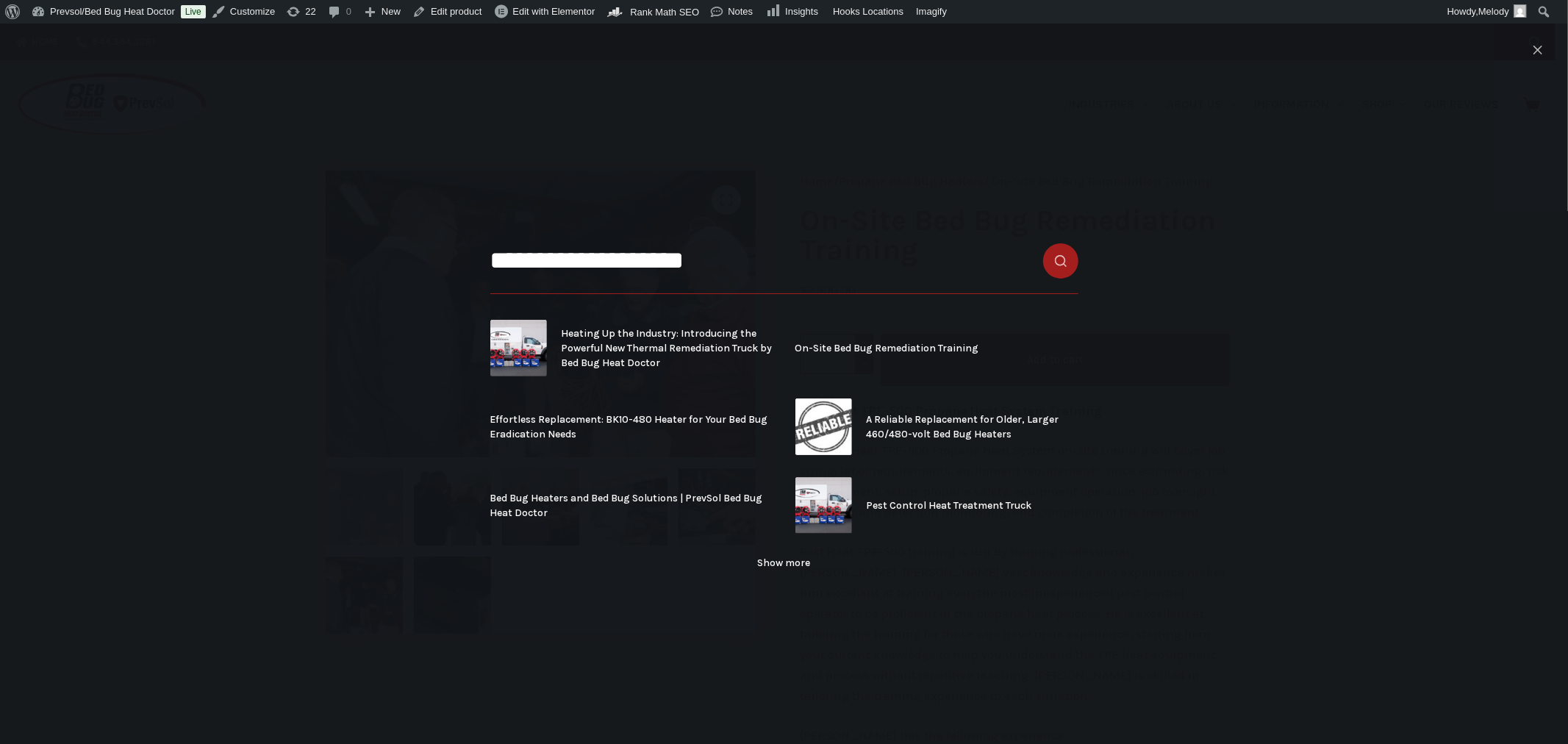
type input "**********"
click at [1044, 244] on button "Search button" at bounding box center [1061, 261] width 35 height 35
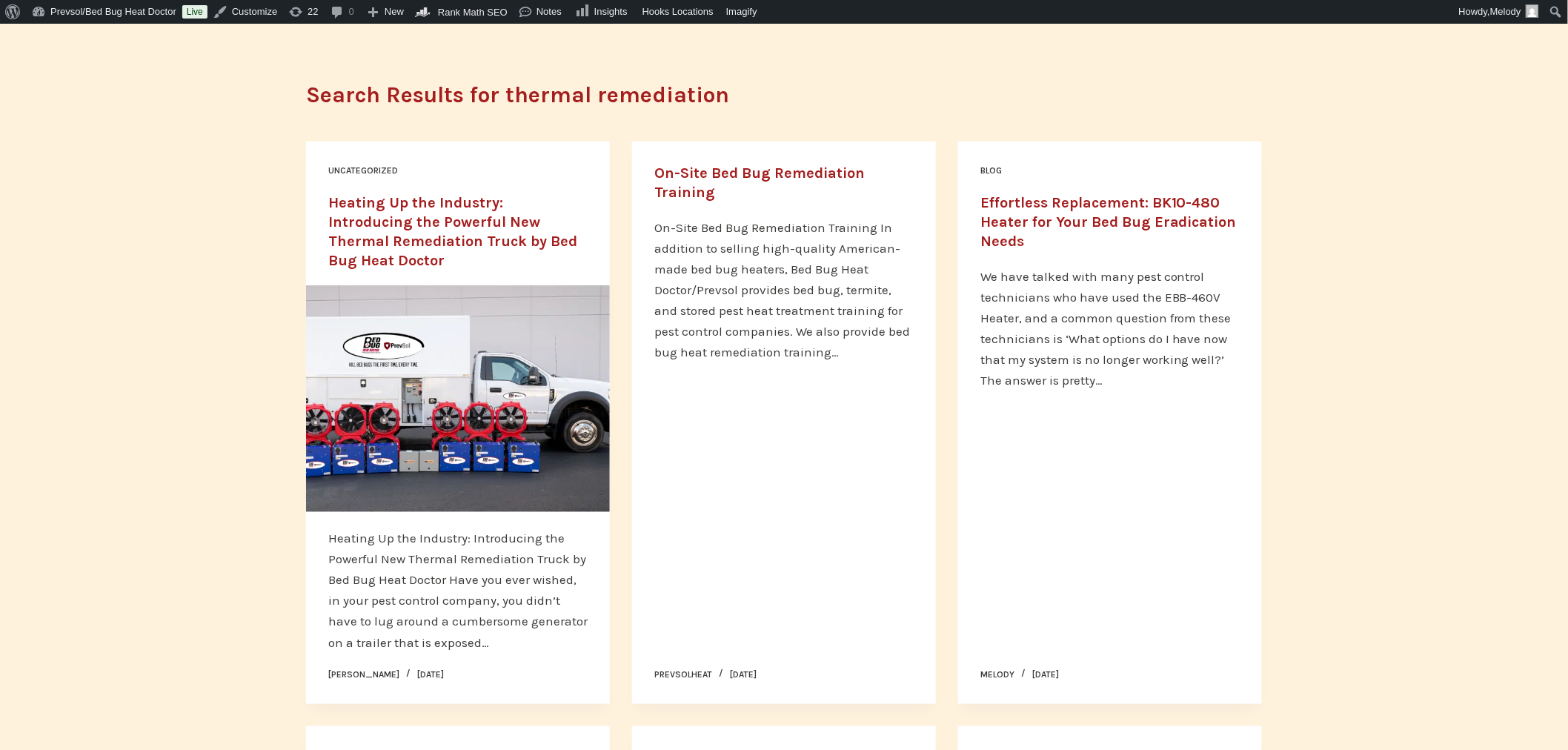
scroll to position [115, 0]
click at [514, 204] on link "Heating Up the Industry: Introducing the Powerful New Thermal Remediation Truck…" at bounding box center [453, 232] width 249 height 75
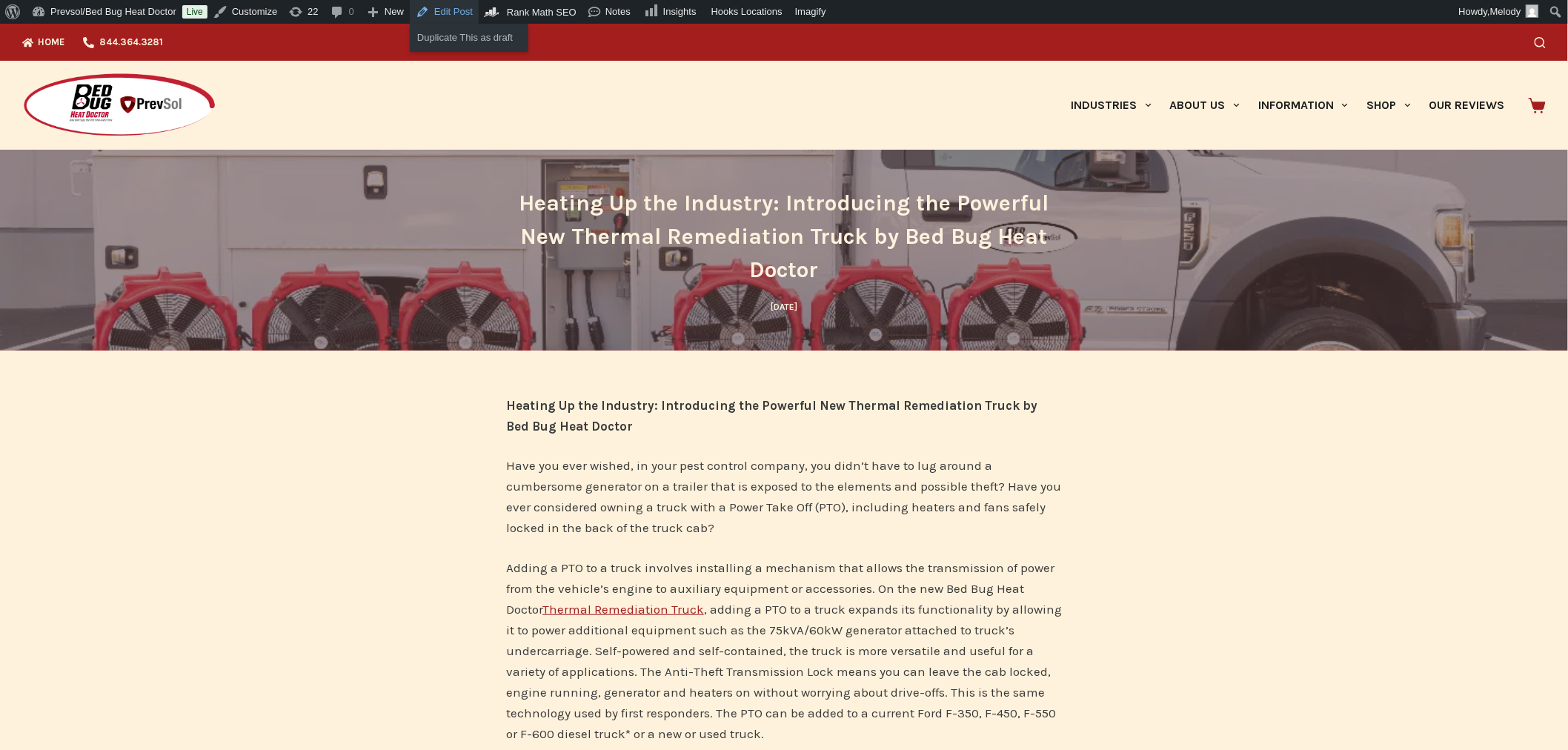
click at [455, 12] on link "Edit Post" at bounding box center [444, 12] width 69 height 24
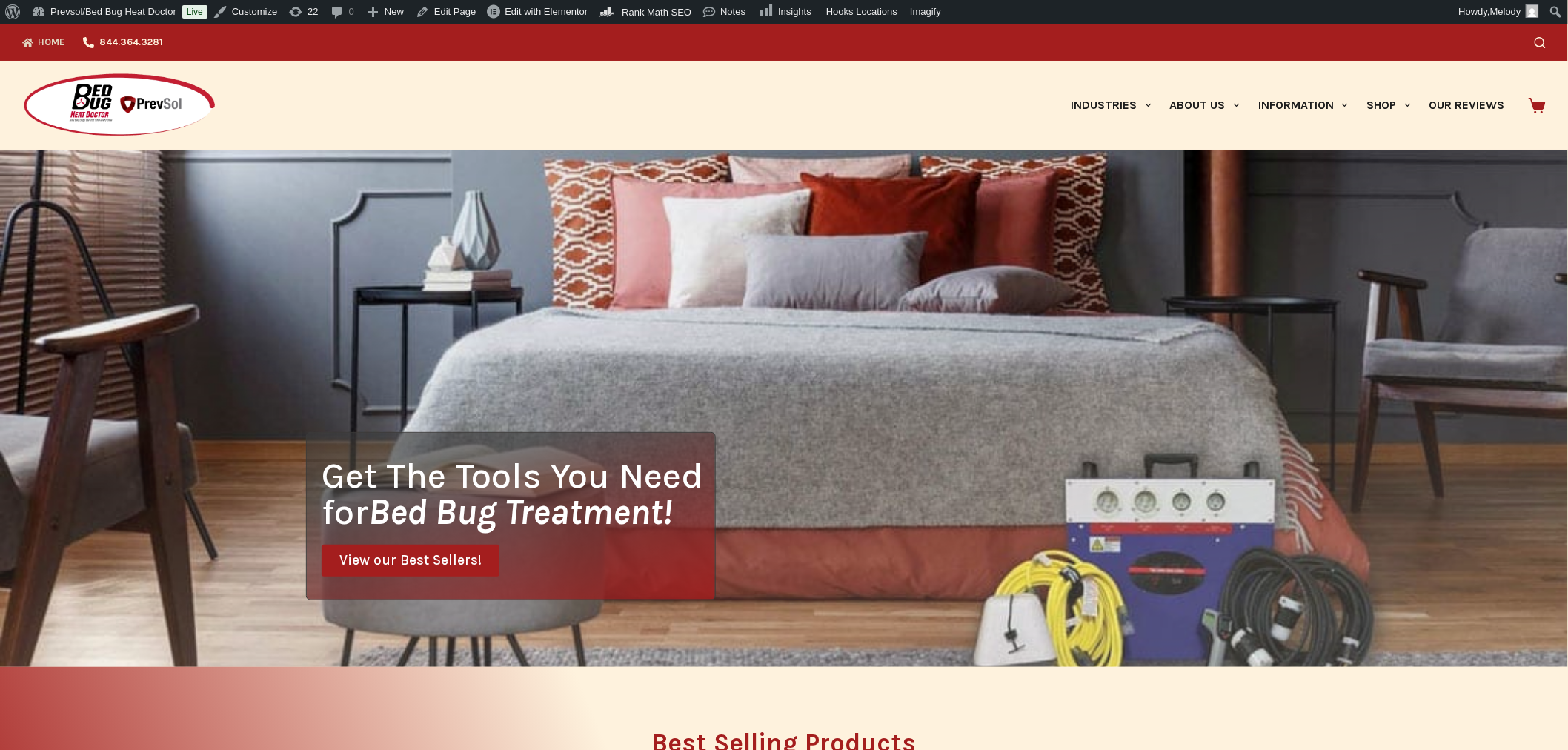
click at [1545, 39] on icon "Search" at bounding box center [1540, 43] width 11 height 11
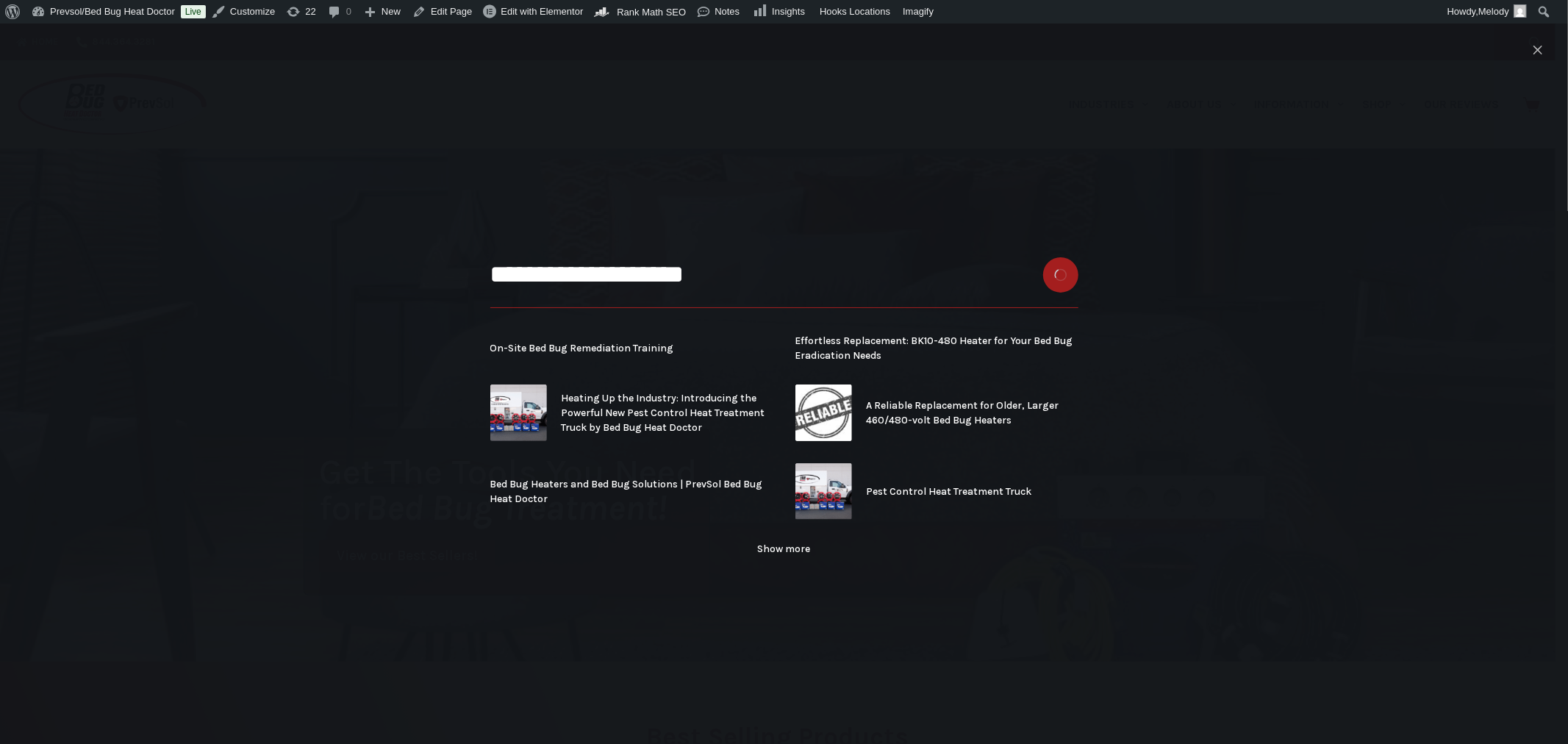
type input "**********"
click at [1044, 258] on button "Search button" at bounding box center [1061, 275] width 35 height 35
